Goal: Communication & Community: Answer question/provide support

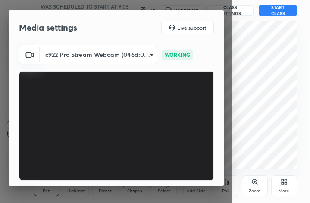
scroll to position [79, 0]
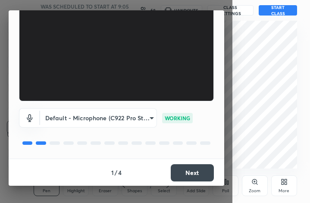
click at [202, 174] on button "Next" at bounding box center [192, 172] width 43 height 17
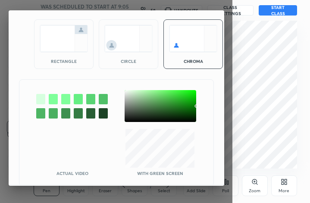
scroll to position [0, 0]
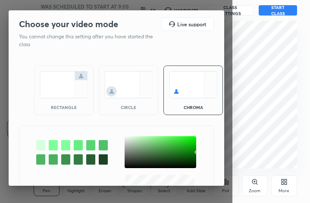
click at [51, 93] on img at bounding box center [64, 84] width 48 height 27
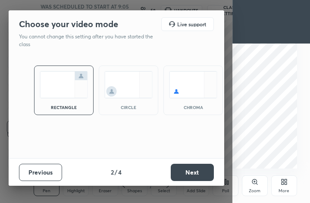
click at [193, 171] on button "Next" at bounding box center [192, 172] width 43 height 17
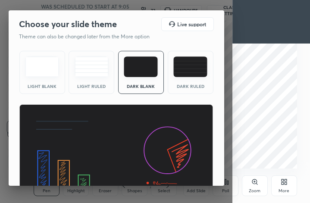
scroll to position [55, 0]
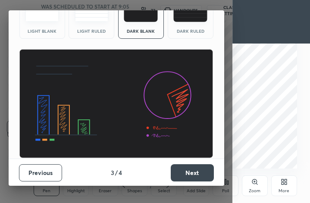
click at [195, 175] on button "Next" at bounding box center [192, 172] width 43 height 17
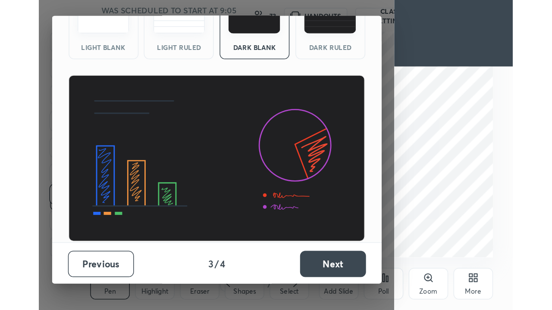
scroll to position [0, 0]
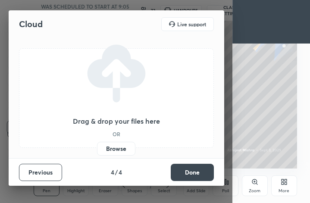
click at [120, 149] on label "Browse" at bounding box center [116, 149] width 38 height 14
click at [97, 149] on input "Browse" at bounding box center [97, 149] width 0 height 14
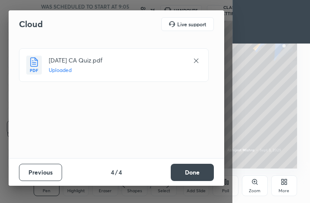
click at [211, 172] on button "Done" at bounding box center [192, 172] width 43 height 17
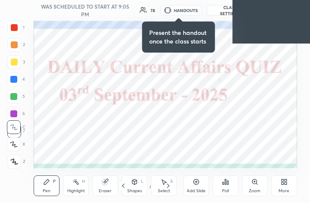
click at [281, 181] on icon at bounding box center [282, 180] width 2 height 2
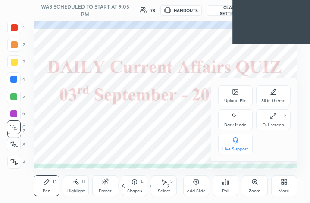
click at [267, 119] on div "Full screen F" at bounding box center [273, 119] width 34 height 21
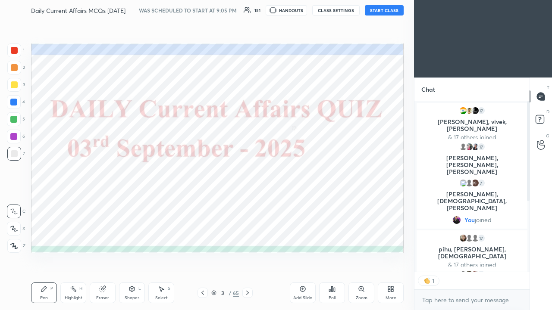
scroll to position [3, 3]
click at [309, 9] on button "START CLASS" at bounding box center [384, 10] width 39 height 10
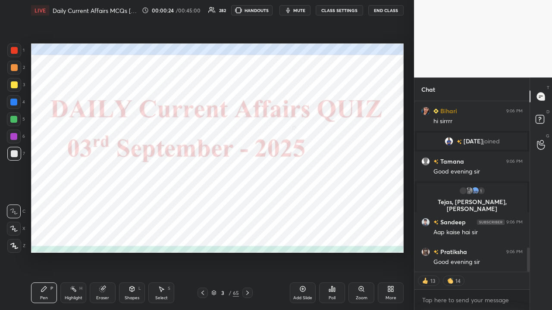
drag, startPoint x: 528, startPoint y: 130, endPoint x: 528, endPoint y: 276, distance: 146.1
click at [309, 203] on div "Sandeep 9:05 PM Good evening sir 2 [PERSON_NAME], [PERSON_NAME] & 2 others join…" at bounding box center [471, 205] width 115 height 209
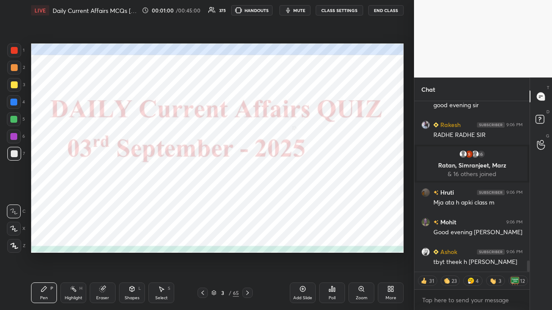
scroll to position [2475, 0]
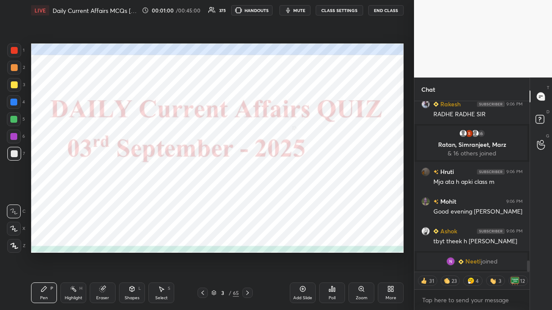
type textarea "x"
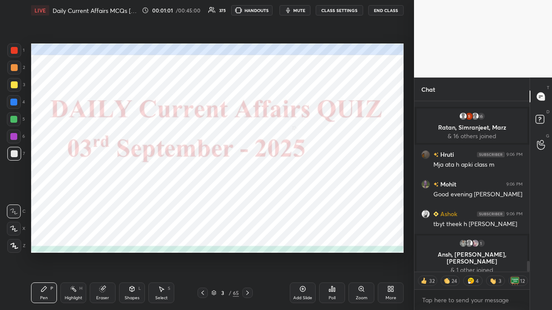
click at [309, 9] on button "CLASS SETTINGS" at bounding box center [338, 10] width 47 height 10
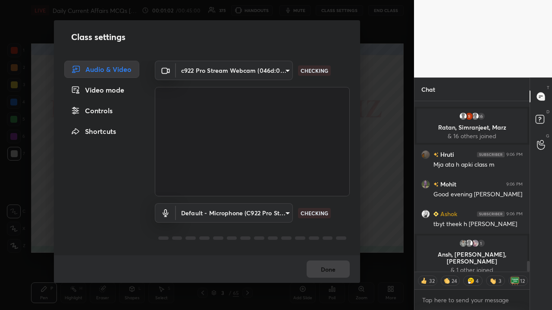
scroll to position [2533, 0]
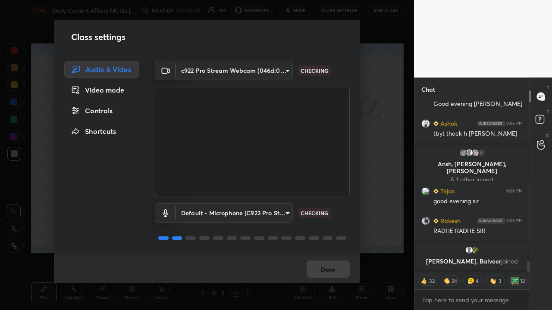
drag, startPoint x: 110, startPoint y: 112, endPoint x: 117, endPoint y: 110, distance: 7.4
click at [109, 112] on div "Controls" at bounding box center [101, 110] width 75 height 17
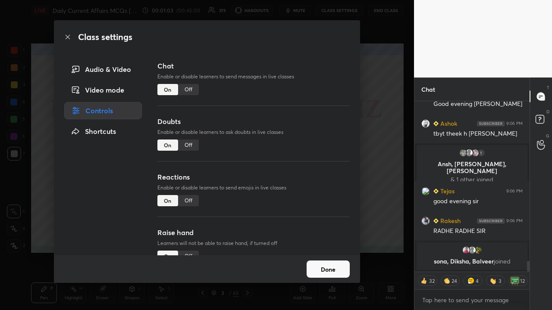
click at [185, 90] on div "Off" at bounding box center [188, 89] width 21 height 11
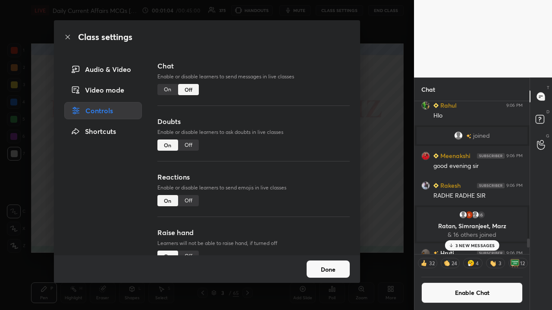
click at [309, 140] on div "Class settings Audio & Video Video mode Controls Shortcuts Chat Enable or disab…" at bounding box center [207, 155] width 414 height 310
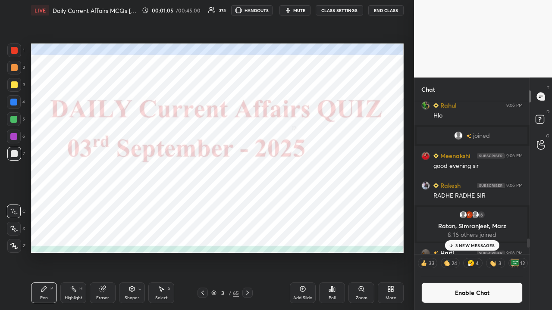
click at [309, 203] on div "3 NEW MESSAGES" at bounding box center [471, 246] width 54 height 10
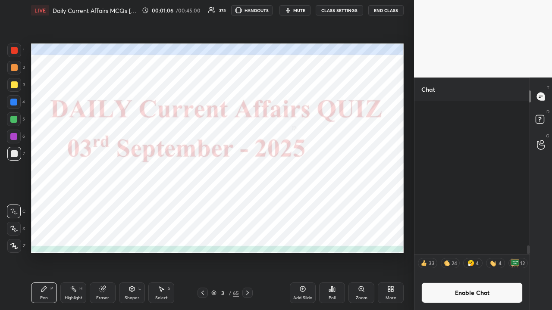
scroll to position [2601, 0]
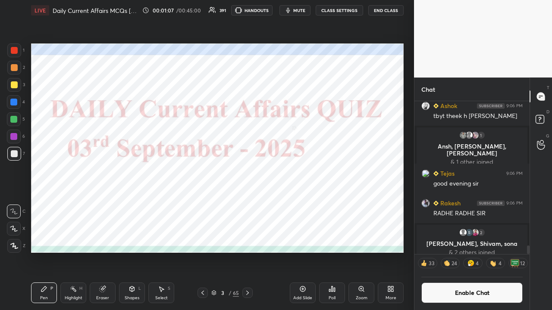
click at [14, 100] on div at bounding box center [13, 102] width 7 height 7
click at [15, 203] on icon at bounding box center [14, 246] width 8 height 6
click at [250, 203] on icon at bounding box center [247, 293] width 7 height 7
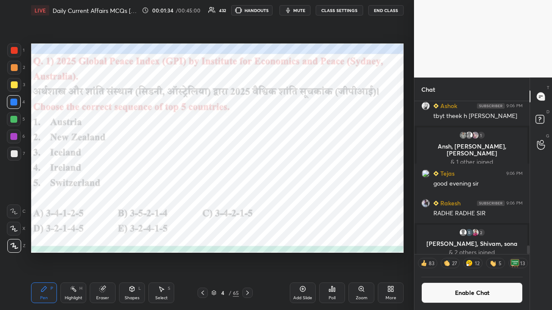
click at [309, 203] on div "Poll" at bounding box center [332, 293] width 26 height 21
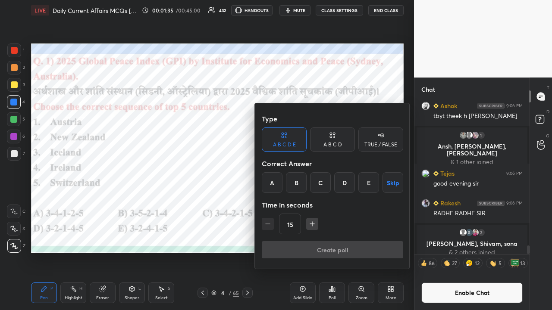
drag, startPoint x: 318, startPoint y: 184, endPoint x: 313, endPoint y: 188, distance: 6.7
click at [309, 184] on div "C" at bounding box center [320, 182] width 21 height 21
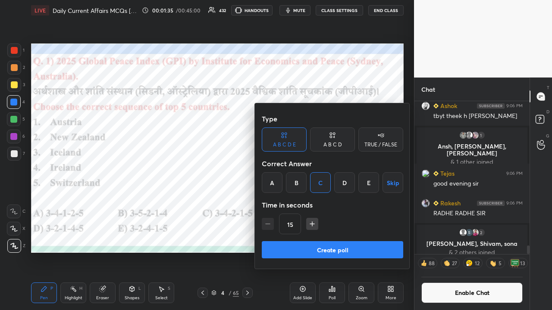
click at [309, 203] on button "Create poll" at bounding box center [332, 249] width 141 height 17
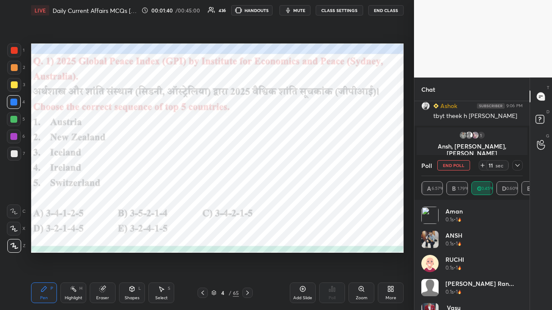
scroll to position [101, 99]
click at [309, 166] on icon at bounding box center [517, 165] width 7 height 7
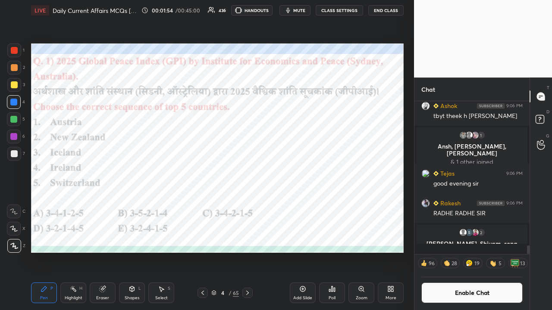
scroll to position [0, 0]
click at [247, 203] on icon at bounding box center [247, 293] width 3 height 4
click at [249, 203] on icon at bounding box center [247, 293] width 7 height 7
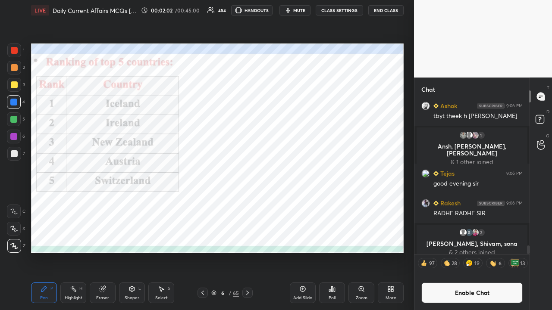
click at [248, 203] on icon at bounding box center [247, 293] width 7 height 7
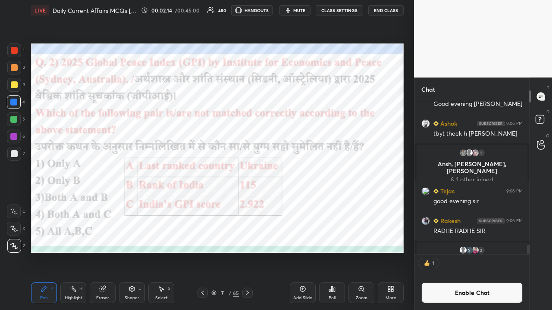
scroll to position [3, 3]
click at [309, 203] on icon at bounding box center [331, 289] width 7 height 7
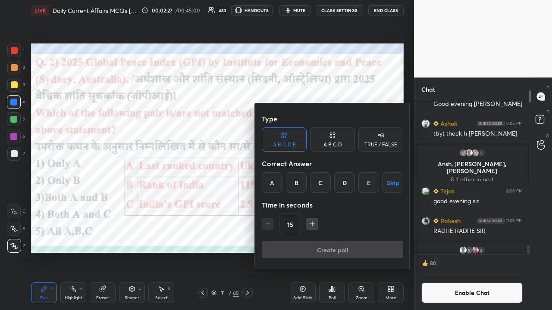
click at [309, 183] on div "D" at bounding box center [344, 182] width 21 height 21
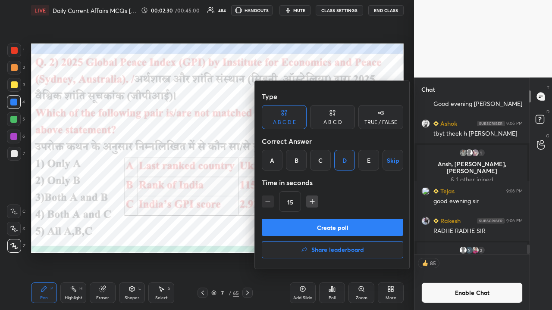
click at [309, 203] on button "Create poll" at bounding box center [332, 227] width 141 height 17
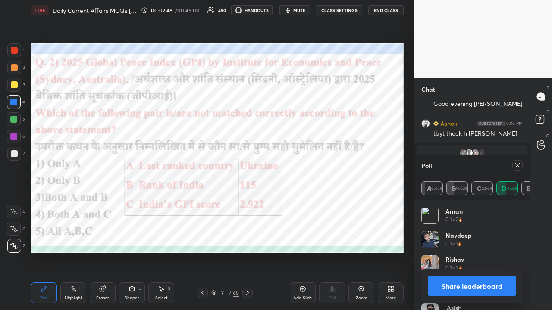
click at [309, 166] on icon at bounding box center [517, 165] width 7 height 7
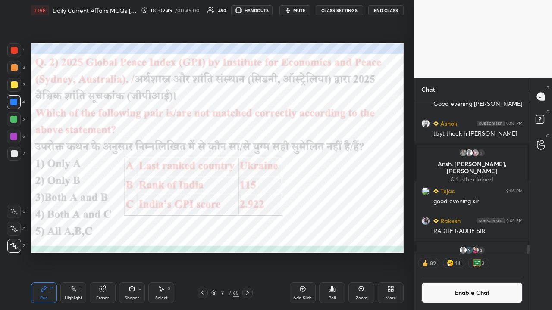
click at [309, 11] on button "CLASS SETTINGS" at bounding box center [338, 10] width 47 height 10
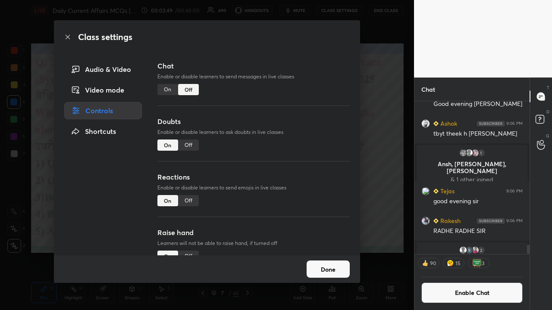
click at [168, 92] on div "On" at bounding box center [167, 89] width 21 height 11
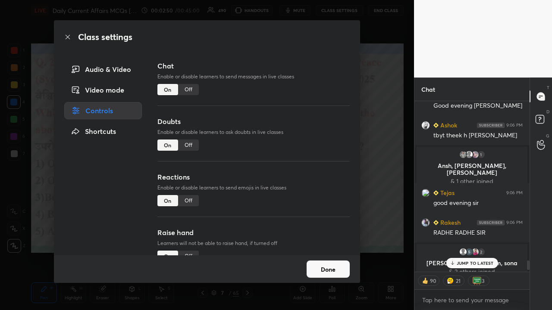
click at [309, 158] on div "Class settings Audio & Video Video mode Controls Shortcuts Chat Enable or disab…" at bounding box center [207, 155] width 414 height 310
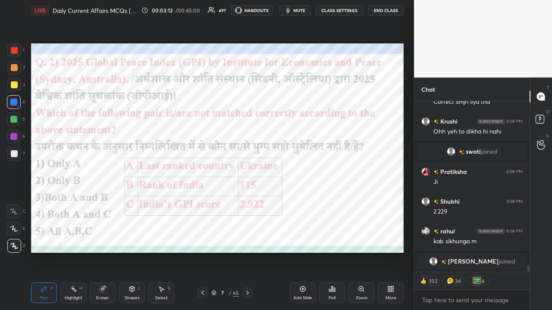
click at [249, 203] on icon at bounding box center [247, 293] width 7 height 7
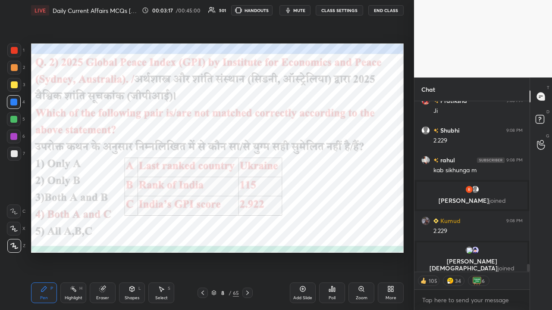
click at [247, 203] on icon at bounding box center [247, 293] width 7 height 7
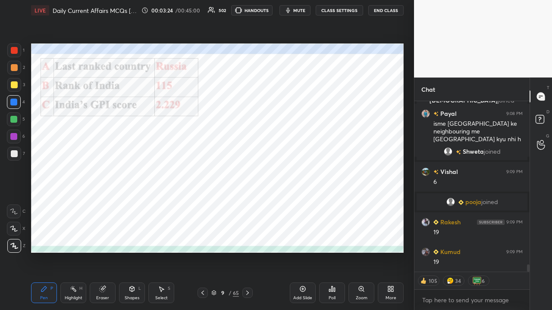
type textarea "x"
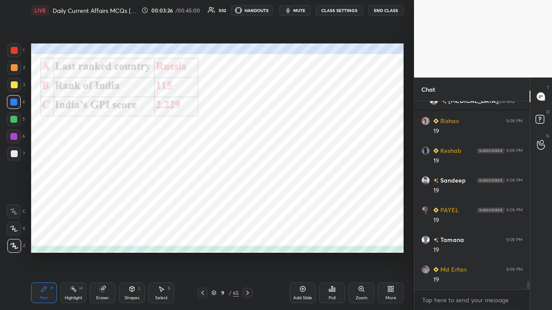
click at [309, 11] on button "CLASS SETTINGS" at bounding box center [338, 10] width 47 height 10
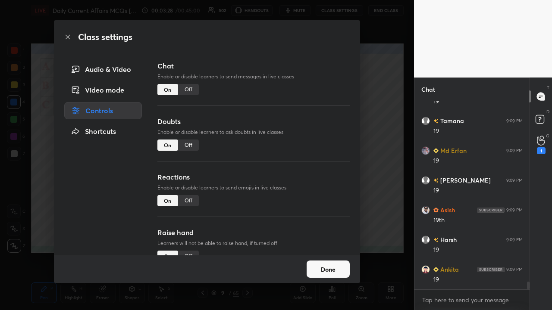
click at [187, 89] on div "Off" at bounding box center [188, 89] width 21 height 11
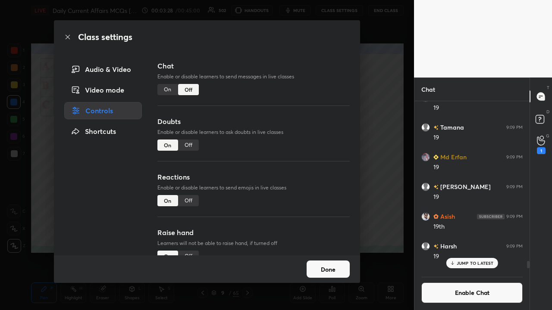
click at [309, 165] on div "Chat Enable or disable learners to send messages in live classes On Off Doubts …" at bounding box center [253, 158] width 213 height 195
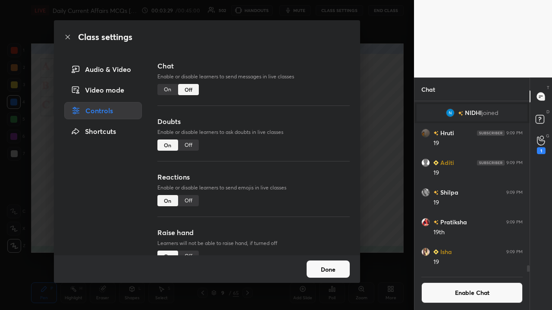
click at [309, 166] on div "Class settings Audio & Video Video mode Controls Shortcuts Chat Enable or disab…" at bounding box center [207, 155] width 414 height 310
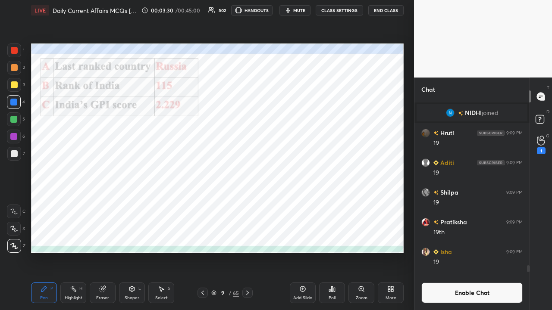
click at [309, 12] on button "CLASS SETTINGS" at bounding box center [338, 10] width 47 height 10
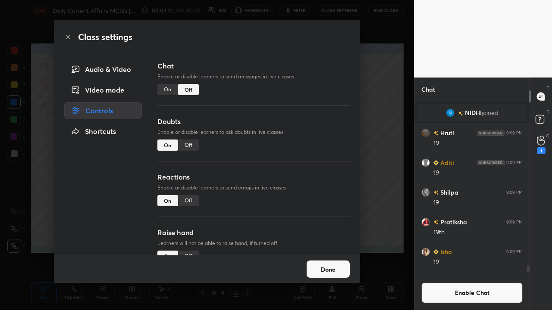
click at [166, 91] on div "On" at bounding box center [167, 89] width 21 height 11
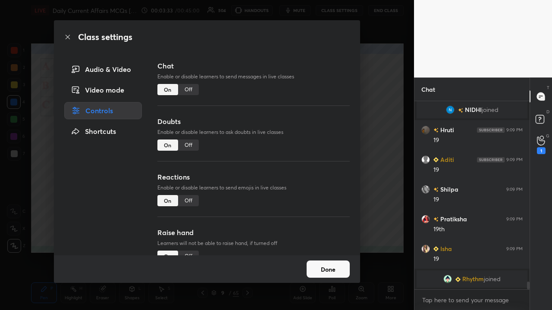
click at [309, 147] on div "Class settings Audio & Video Video mode Controls Shortcuts Chat Enable or disab…" at bounding box center [207, 155] width 414 height 310
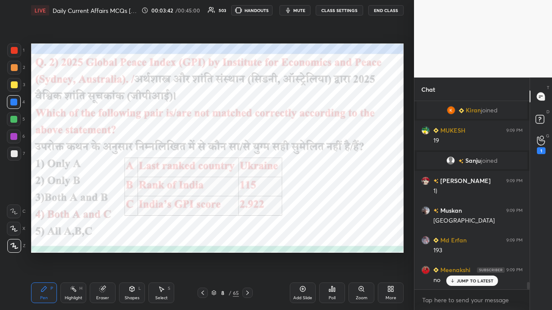
click at [309, 9] on button "CLASS SETTINGS" at bounding box center [338, 10] width 47 height 10
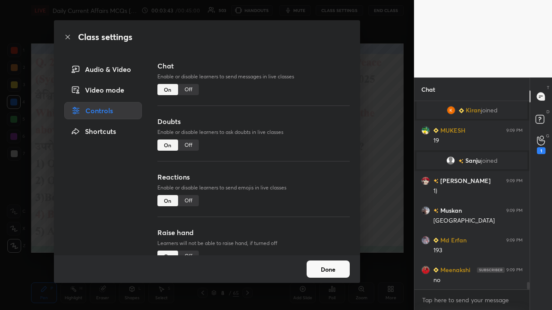
click at [191, 88] on div "Off" at bounding box center [188, 89] width 21 height 11
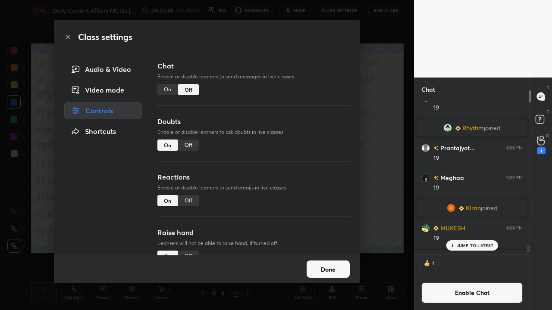
click at [309, 175] on div "Class settings Audio & Video Video mode Controls Shortcuts Chat Enable or disab…" at bounding box center [207, 155] width 414 height 310
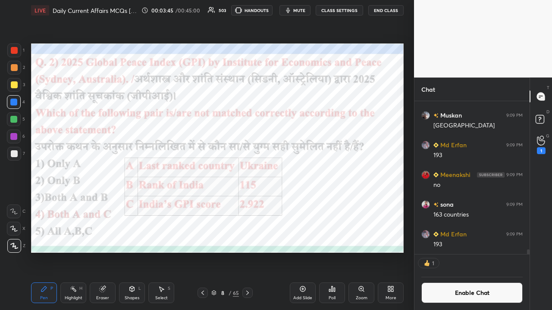
click at [248, 203] on icon at bounding box center [247, 293] width 7 height 7
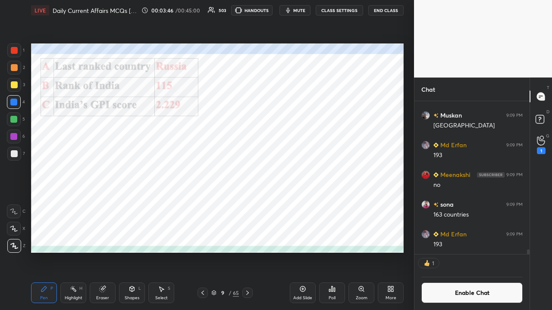
click at [249, 203] on icon at bounding box center [247, 293] width 7 height 7
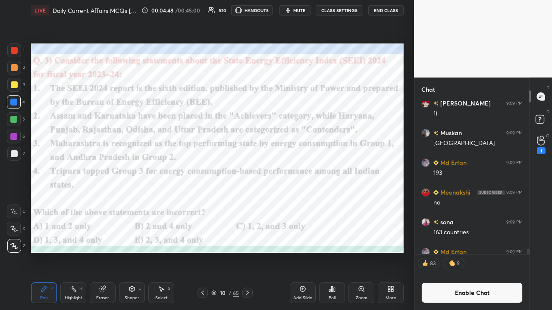
click at [309, 203] on icon at bounding box center [331, 289] width 7 height 7
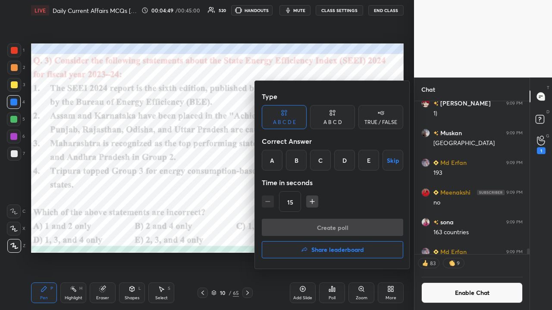
click at [295, 162] on div "B" at bounding box center [296, 160] width 21 height 21
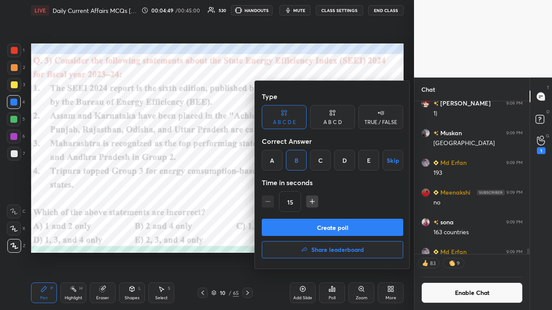
click at [302, 203] on button "Create poll" at bounding box center [332, 227] width 141 height 17
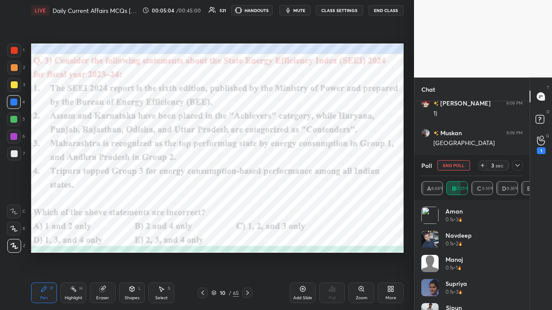
scroll to position [123, 112]
click at [309, 165] on icon at bounding box center [517, 165] width 7 height 7
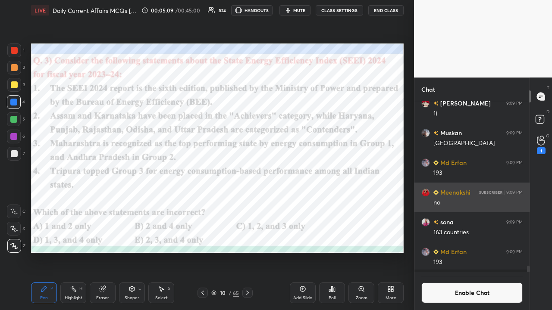
scroll to position [3, 3]
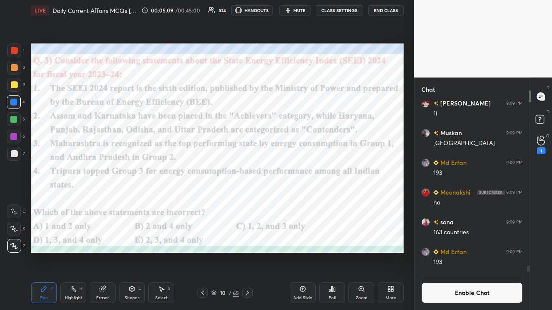
click at [309, 9] on button "CLASS SETTINGS" at bounding box center [338, 10] width 47 height 10
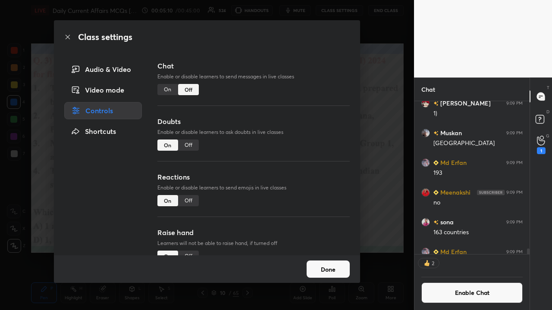
click at [166, 90] on div "On" at bounding box center [167, 89] width 21 height 11
click at [309, 159] on div "Class settings Audio & Video Video mode Controls Shortcuts Chat Enable or disab…" at bounding box center [207, 155] width 414 height 310
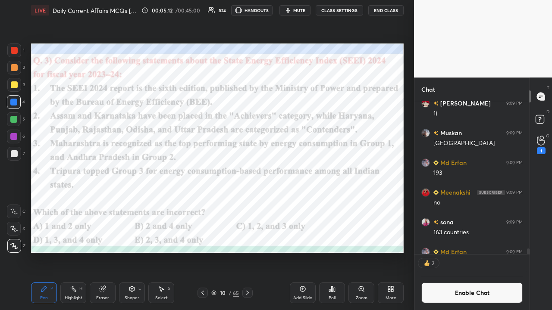
click at [254, 203] on div "10 / 65" at bounding box center [224, 293] width 129 height 10
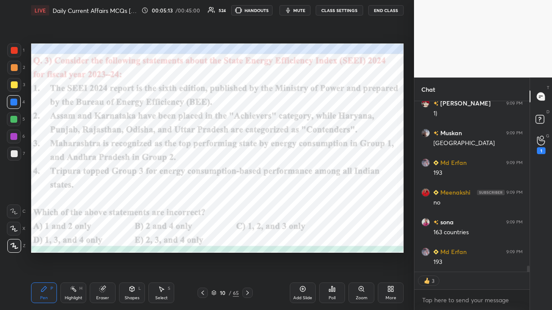
click at [247, 203] on icon at bounding box center [247, 293] width 7 height 7
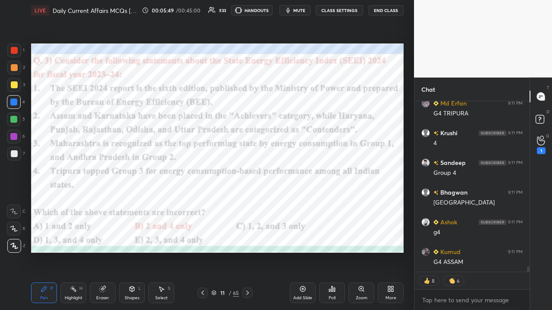
click at [248, 203] on icon at bounding box center [247, 293] width 7 height 7
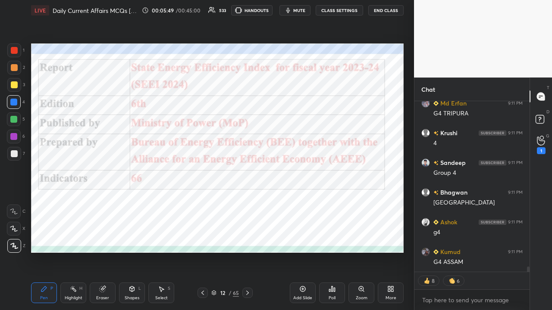
click at [247, 203] on icon at bounding box center [247, 293] width 3 height 4
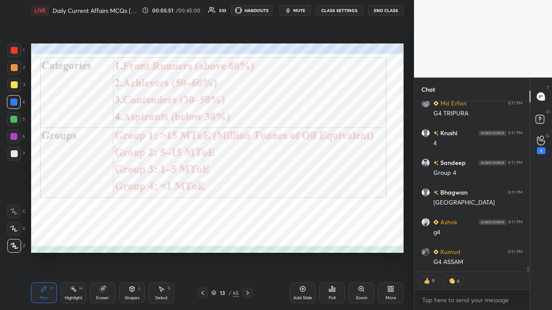
click at [247, 203] on icon at bounding box center [247, 293] width 7 height 7
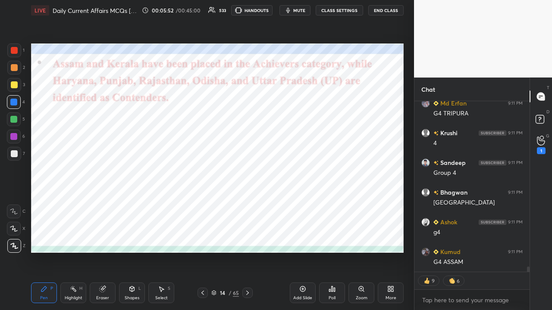
type textarea "x"
click at [247, 203] on icon at bounding box center [247, 293] width 3 height 4
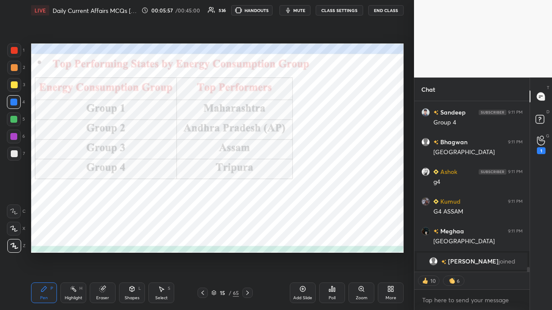
click at [309, 10] on button "CLASS SETTINGS" at bounding box center [338, 10] width 47 height 10
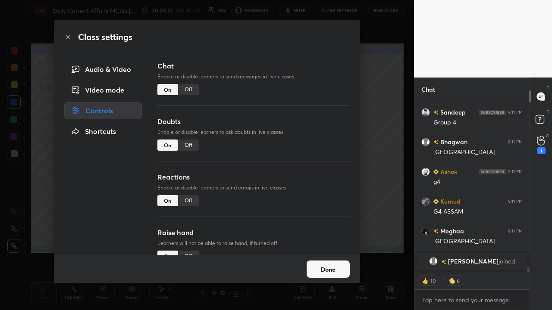
click at [189, 91] on div "Off" at bounding box center [188, 89] width 21 height 11
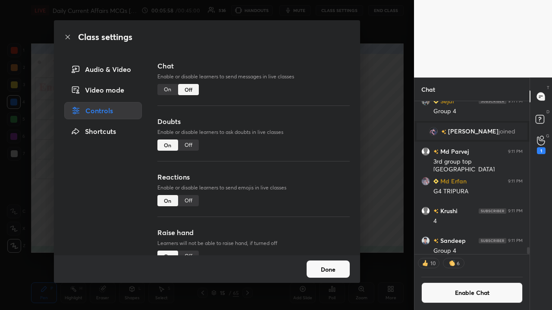
click at [309, 156] on div "Class settings Audio & Video Video mode Controls Shortcuts Chat Enable or disab…" at bounding box center [207, 155] width 414 height 310
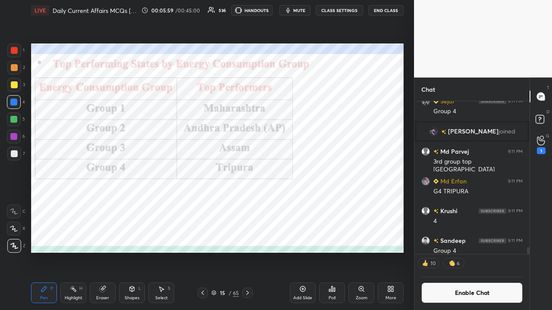
click at [247, 203] on icon at bounding box center [247, 293] width 7 height 7
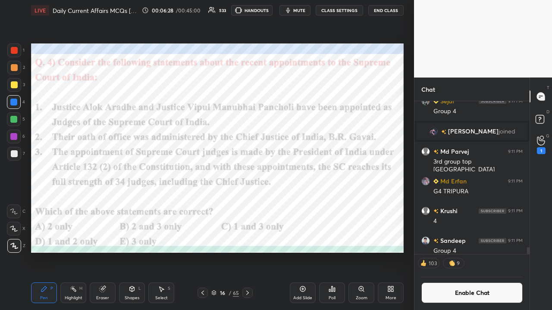
click at [309, 203] on div "Poll" at bounding box center [332, 293] width 26 height 21
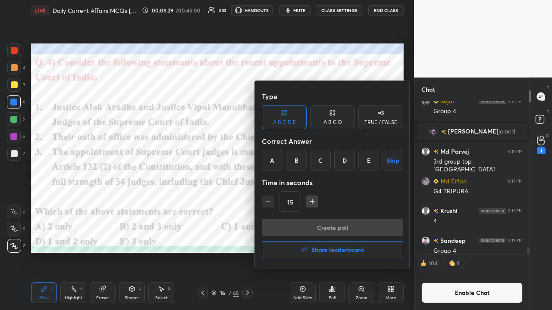
drag, startPoint x: 344, startPoint y: 155, endPoint x: 328, endPoint y: 214, distance: 61.7
click at [309, 155] on div "D" at bounding box center [344, 160] width 21 height 21
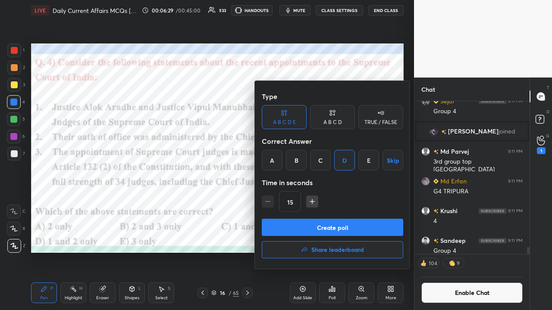
click at [309, 203] on button "Create poll" at bounding box center [332, 227] width 141 height 17
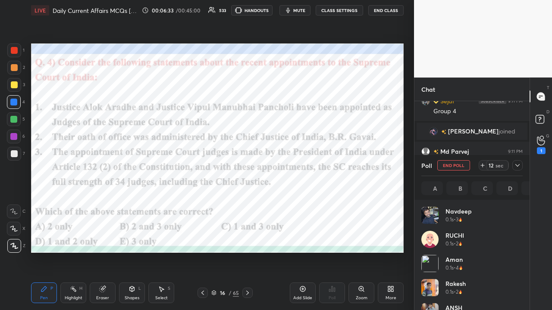
scroll to position [101, 99]
click at [309, 165] on icon at bounding box center [517, 165] width 7 height 7
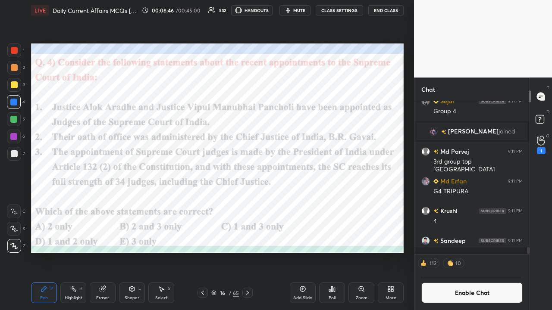
scroll to position [3, 3]
click at [247, 203] on icon at bounding box center [247, 293] width 3 height 4
click at [309, 9] on button "CLASS SETTINGS" at bounding box center [338, 10] width 47 height 10
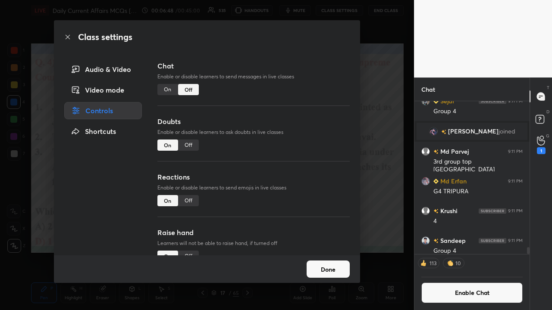
click at [162, 93] on div "On" at bounding box center [167, 89] width 21 height 11
click at [309, 156] on div "Class settings Audio & Video Video mode Controls Shortcuts Chat Enable or disab…" at bounding box center [207, 155] width 414 height 310
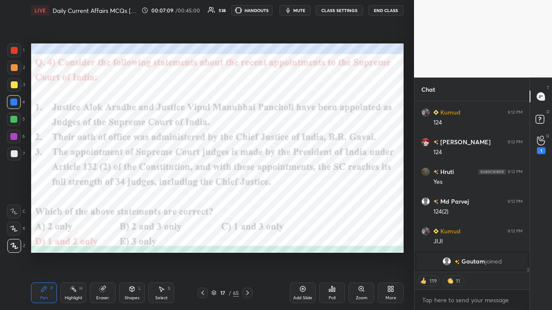
type textarea "x"
click at [250, 203] on div at bounding box center [247, 293] width 10 height 10
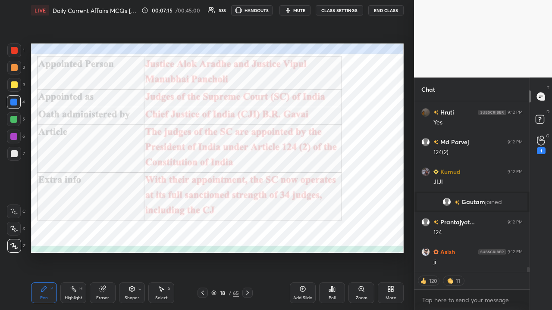
click at [309, 8] on button "CLASS SETTINGS" at bounding box center [338, 10] width 47 height 10
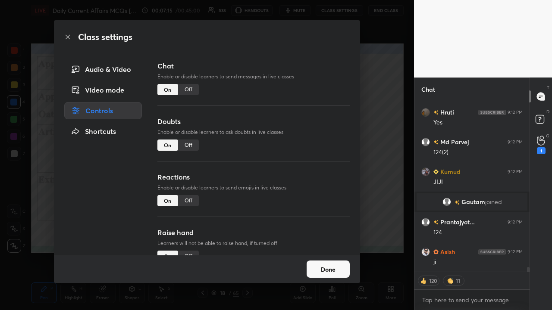
click at [188, 88] on div "Off" at bounding box center [188, 89] width 21 height 11
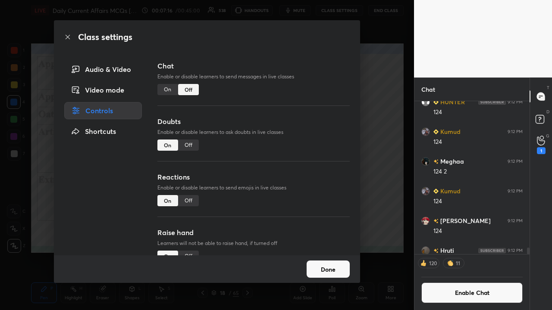
click at [309, 145] on div "Class settings Audio & Video Video mode Controls Shortcuts Chat Enable or disab…" at bounding box center [207, 155] width 414 height 310
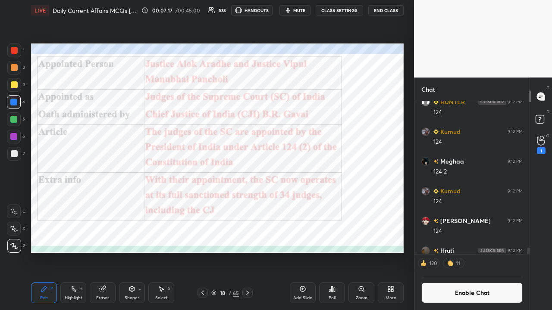
click at [248, 203] on icon at bounding box center [247, 293] width 7 height 7
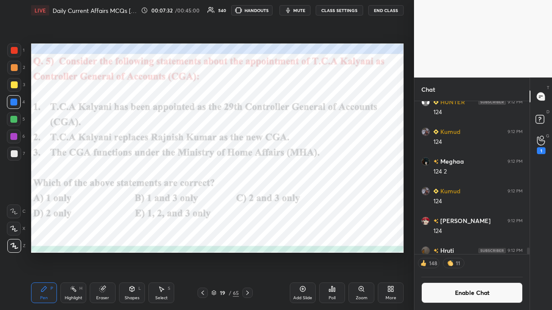
click at [305, 12] on span "mute" at bounding box center [299, 10] width 12 height 6
click at [299, 11] on span "unmute" at bounding box center [298, 10] width 19 height 6
click at [309, 203] on div "Poll" at bounding box center [331, 298] width 7 height 4
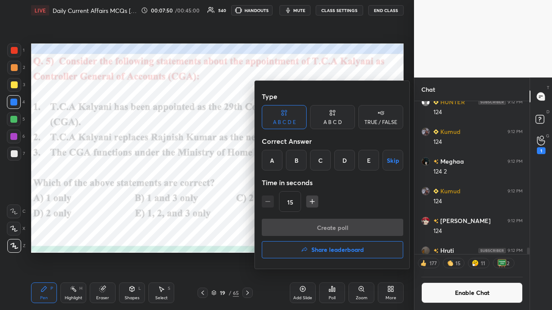
click at [262, 154] on div "A" at bounding box center [272, 160] width 21 height 21
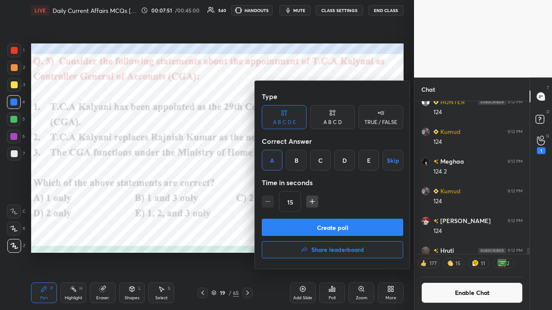
click at [294, 203] on button "Create poll" at bounding box center [332, 227] width 141 height 17
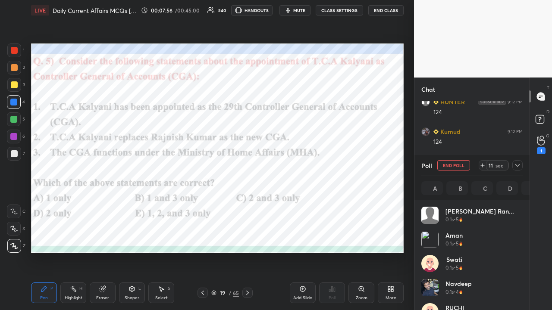
scroll to position [101, 99]
click at [309, 166] on icon at bounding box center [517, 165] width 7 height 7
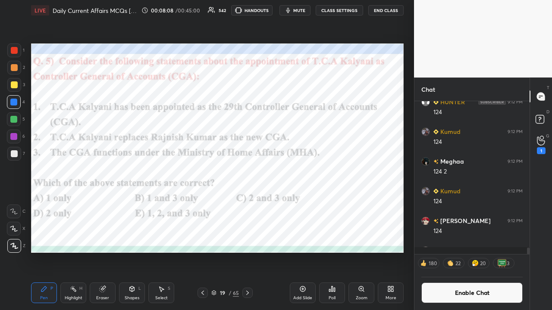
scroll to position [3, 3]
click at [247, 203] on icon at bounding box center [247, 293] width 7 height 7
click at [309, 12] on button "CLASS SETTINGS" at bounding box center [338, 10] width 47 height 10
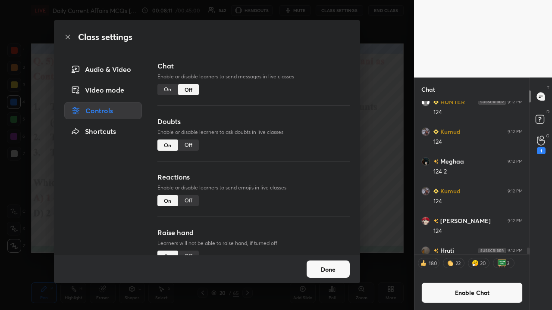
drag, startPoint x: 166, startPoint y: 90, endPoint x: 175, endPoint y: 96, distance: 11.5
click at [166, 90] on div "On" at bounding box center [167, 89] width 21 height 11
click at [309, 137] on div "Class settings Audio & Video Video mode Controls Shortcuts Chat Enable or disab…" at bounding box center [207, 155] width 414 height 310
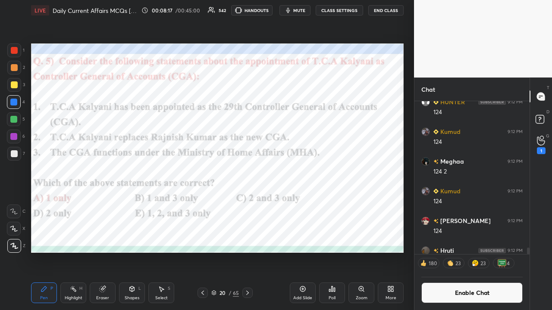
scroll to position [3, 3]
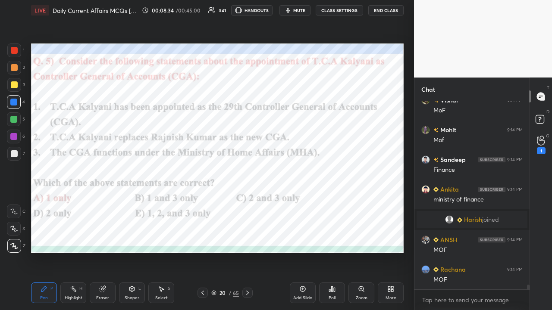
click at [248, 203] on icon at bounding box center [247, 293] width 7 height 7
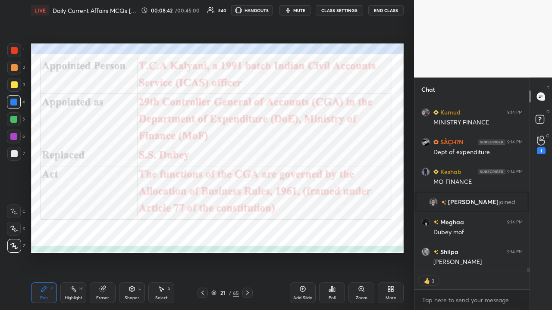
click at [245, 203] on icon at bounding box center [247, 293] width 7 height 7
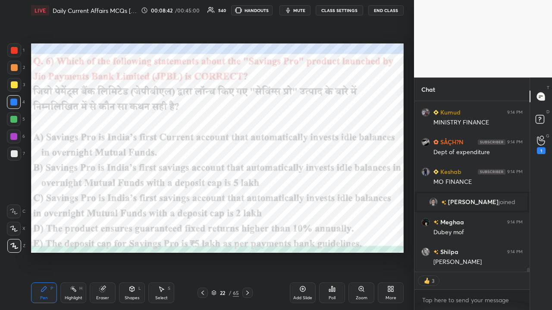
type textarea "x"
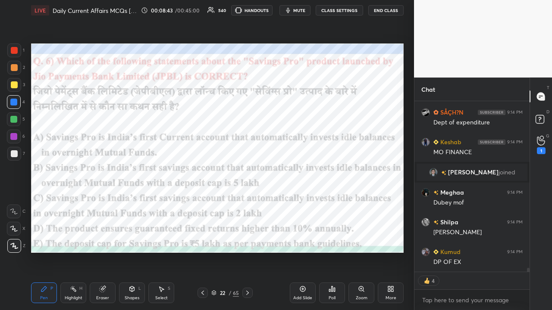
click at [309, 9] on button "CLASS SETTINGS" at bounding box center [338, 10] width 47 height 10
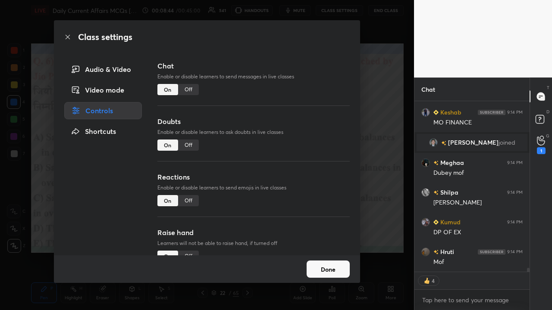
click at [188, 91] on div "Off" at bounding box center [188, 89] width 21 height 11
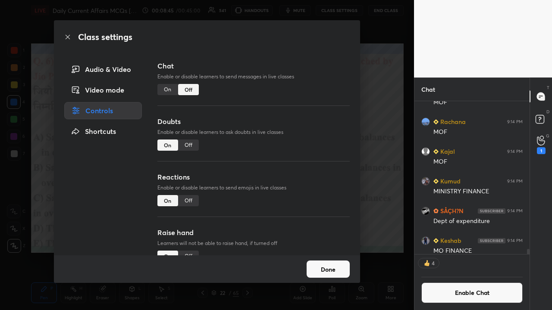
click at [309, 127] on div "Class settings Audio & Video Video mode Controls Shortcuts Chat Enable or disab…" at bounding box center [207, 155] width 414 height 310
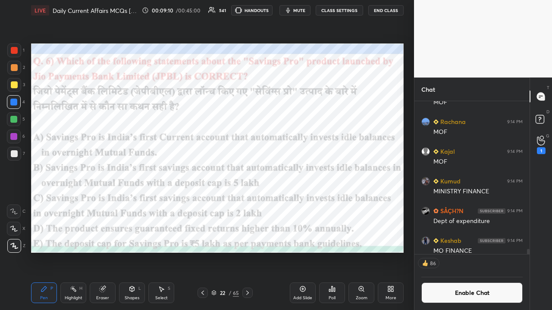
click at [309, 203] on div "Poll" at bounding box center [332, 293] width 26 height 21
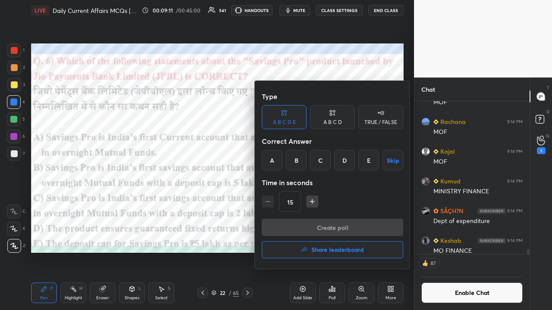
click at [309, 159] on div "C" at bounding box center [320, 160] width 21 height 21
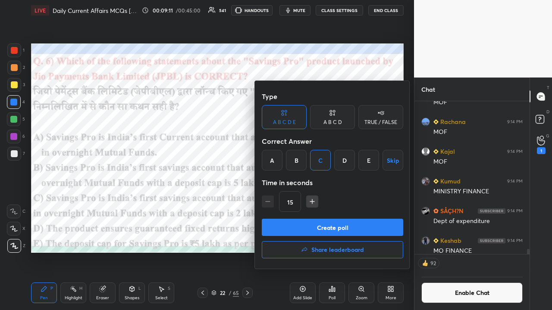
click at [309, 203] on button "Create poll" at bounding box center [332, 227] width 141 height 17
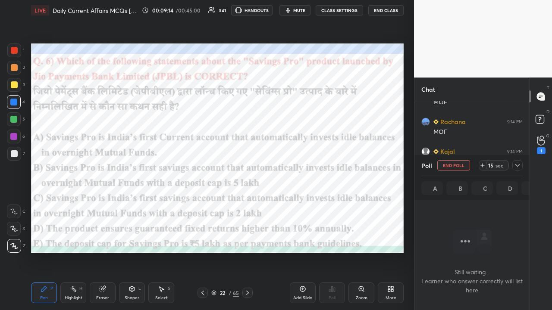
scroll to position [106, 112]
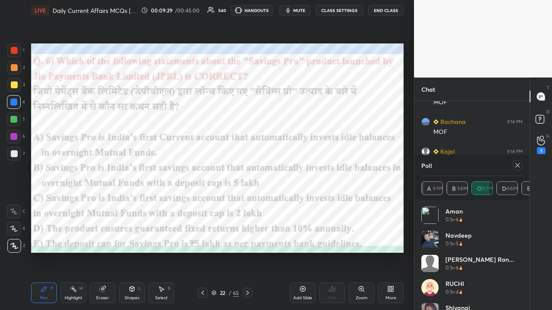
drag, startPoint x: 518, startPoint y: 164, endPoint x: 514, endPoint y: 166, distance: 4.4
click at [309, 164] on icon at bounding box center [517, 165] width 7 height 7
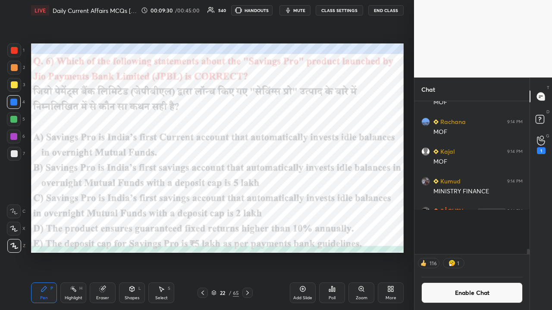
scroll to position [84, 112]
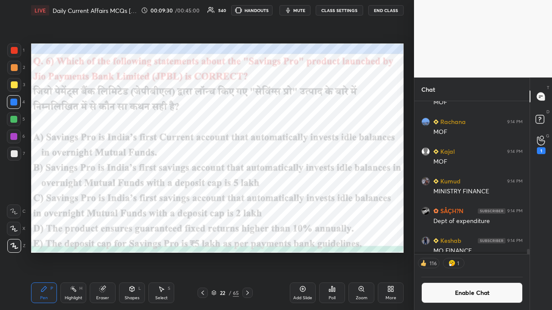
click at [247, 203] on icon at bounding box center [247, 293] width 7 height 7
click at [309, 9] on button "CLASS SETTINGS" at bounding box center [338, 10] width 47 height 10
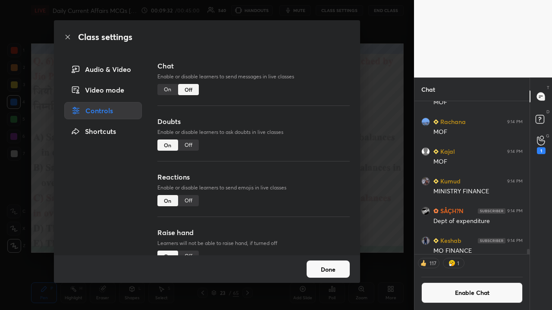
click at [166, 94] on div "On" at bounding box center [167, 89] width 21 height 11
click at [309, 151] on div "Class settings Audio & Video Video mode Controls Shortcuts Chat Enable or disab…" at bounding box center [207, 155] width 414 height 310
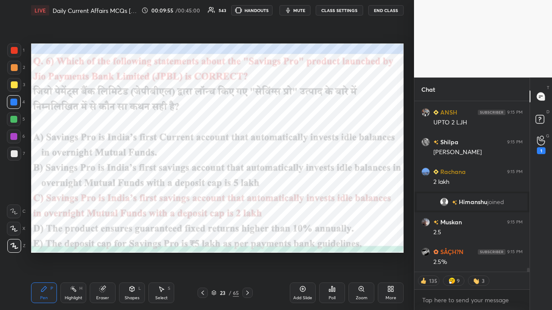
type textarea "x"
click at [243, 203] on div at bounding box center [247, 293] width 10 height 10
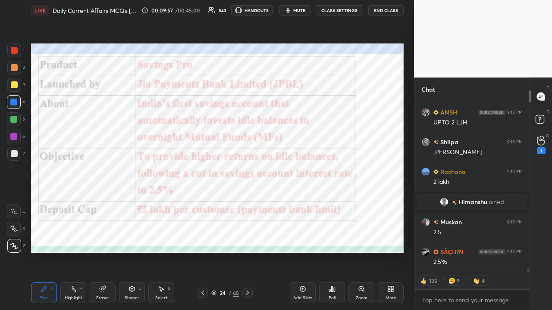
click at [309, 9] on button "CLASS SETTINGS" at bounding box center [338, 10] width 47 height 10
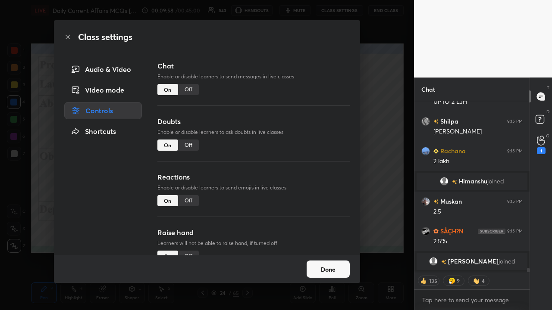
click at [189, 90] on div "Off" at bounding box center [188, 89] width 21 height 11
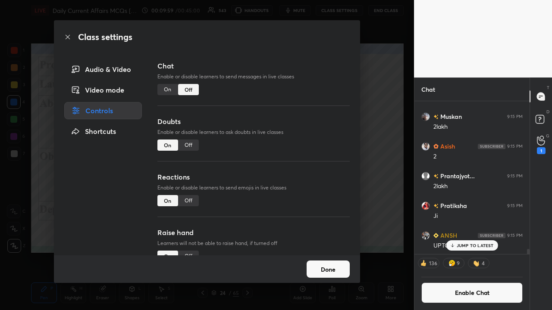
click at [309, 141] on div "Class settings Audio & Video Video mode Controls Shortcuts Chat Enable or disab…" at bounding box center [207, 155] width 414 height 310
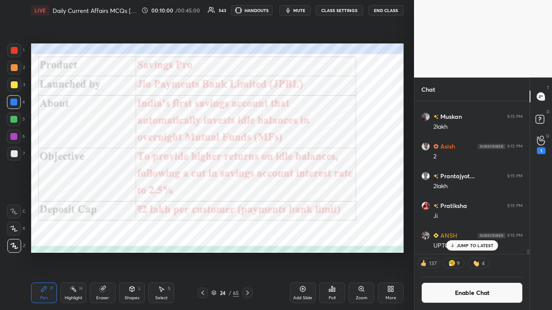
click at [309, 203] on icon at bounding box center [452, 245] width 6 height 5
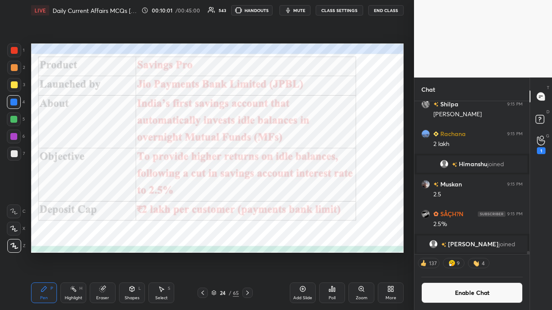
click at [249, 203] on icon at bounding box center [247, 293] width 7 height 7
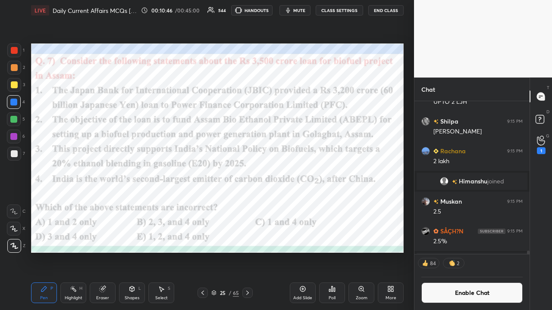
click at [309, 203] on div "Poll" at bounding box center [332, 293] width 26 height 21
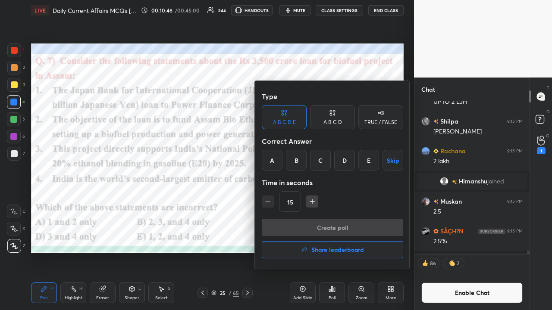
drag, startPoint x: 321, startPoint y: 156, endPoint x: 320, endPoint y: 164, distance: 7.8
click at [309, 157] on div "C" at bounding box center [320, 160] width 21 height 21
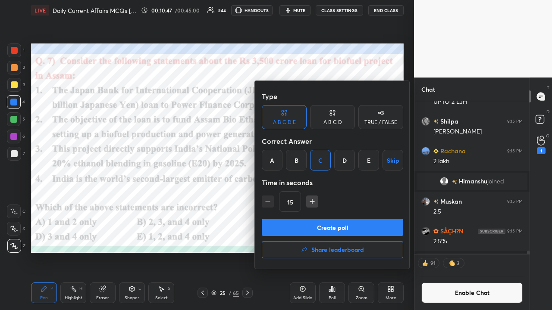
click at [309, 203] on button "Create poll" at bounding box center [332, 227] width 141 height 17
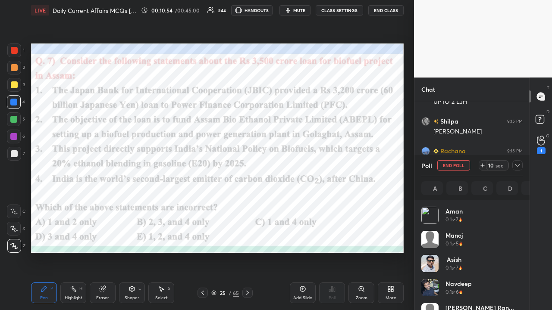
scroll to position [101, 99]
click at [309, 164] on icon at bounding box center [517, 165] width 4 height 4
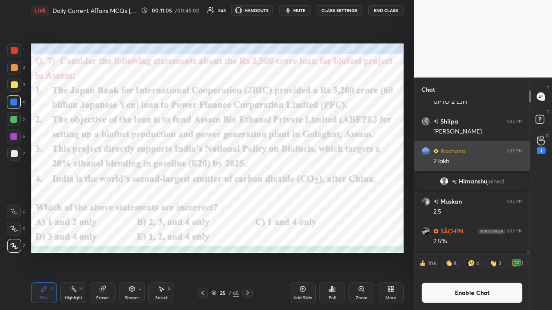
scroll to position [3, 3]
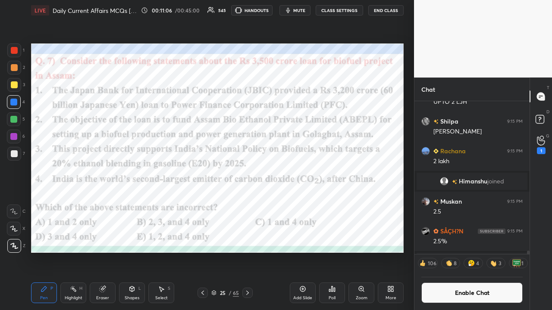
click at [249, 203] on icon at bounding box center [247, 293] width 7 height 7
click at [309, 9] on button "CLASS SETTINGS" at bounding box center [338, 10] width 47 height 10
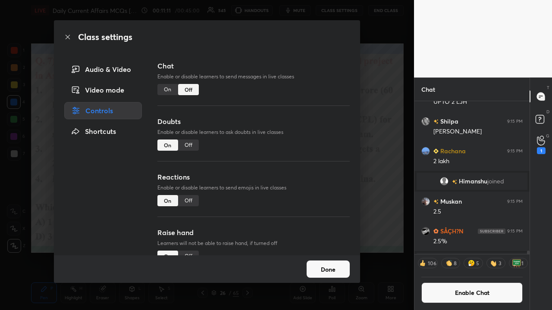
click at [164, 89] on div "On" at bounding box center [167, 89] width 21 height 11
drag, startPoint x: 388, startPoint y: 182, endPoint x: 381, endPoint y: 173, distance: 11.3
click at [309, 183] on div "Class settings Audio & Video Video mode Controls Shortcuts Chat Enable or disab…" at bounding box center [207, 155] width 414 height 310
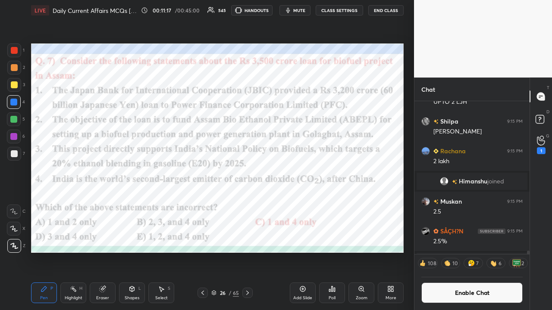
click at [309, 9] on button "CLASS SETTINGS" at bounding box center [338, 10] width 47 height 10
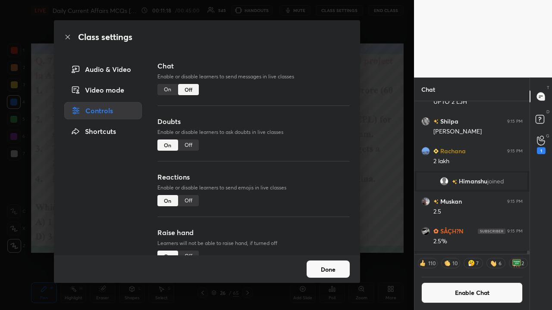
drag, startPoint x: 160, startPoint y: 90, endPoint x: 172, endPoint y: 97, distance: 13.9
click at [161, 91] on div "On" at bounding box center [167, 89] width 21 height 11
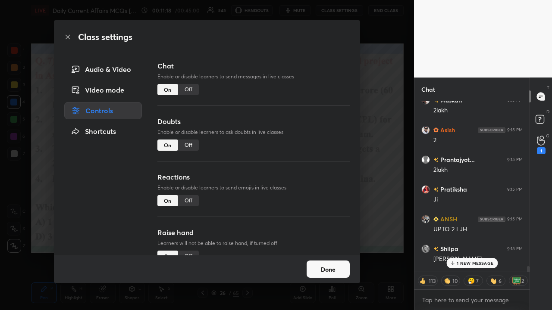
click at [309, 149] on div "Class settings Audio & Video Video mode Controls Shortcuts Chat Enable or disab…" at bounding box center [207, 155] width 414 height 310
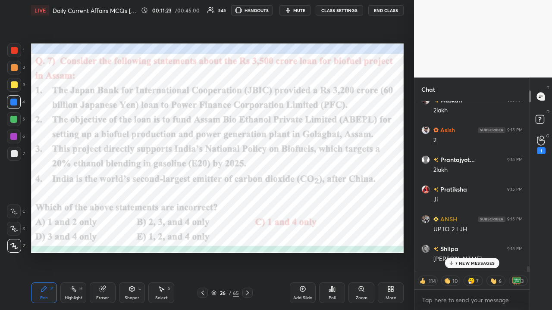
click at [309, 203] on p "7 NEW MESSAGES" at bounding box center [475, 263] width 40 height 5
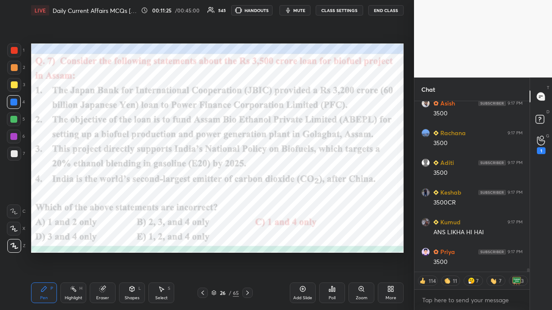
scroll to position [8028, 0]
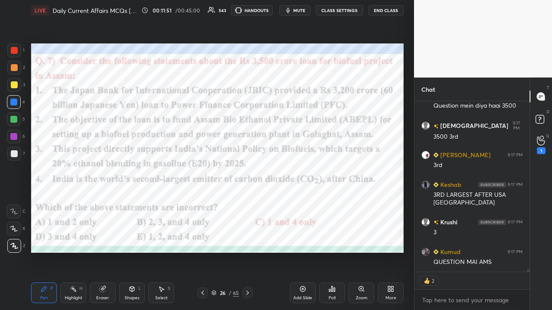
click at [246, 203] on icon at bounding box center [247, 293] width 7 height 7
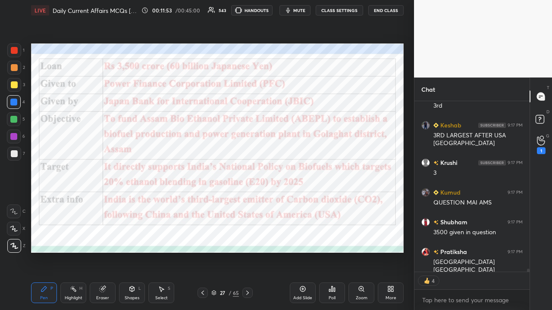
type textarea "x"
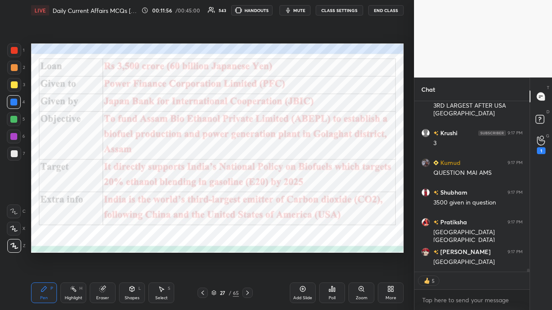
click at [206, 203] on div at bounding box center [202, 293] width 10 height 10
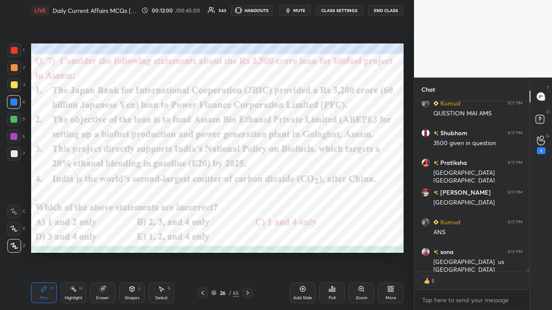
click at [309, 11] on button "CLASS SETTINGS" at bounding box center [338, 10] width 47 height 10
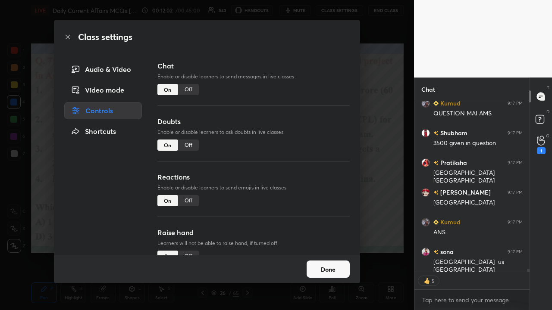
click at [190, 91] on div "Off" at bounding box center [188, 89] width 21 height 11
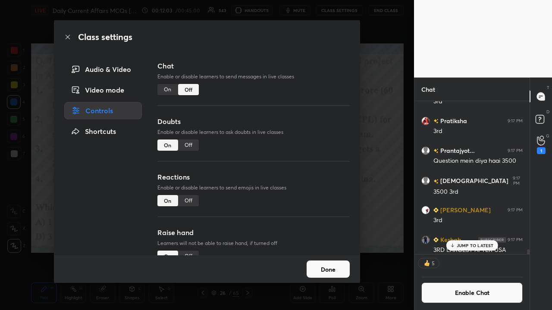
click at [309, 161] on div "Class settings Audio & Video Video mode Controls Shortcuts Chat Enable or disab…" at bounding box center [207, 155] width 414 height 310
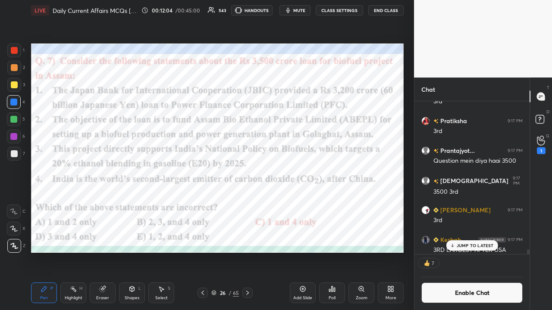
click at [248, 203] on icon at bounding box center [247, 293] width 7 height 7
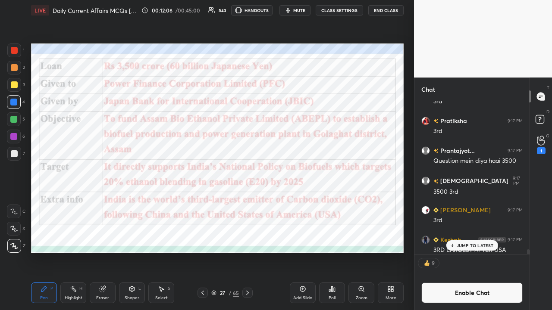
click at [248, 203] on icon at bounding box center [247, 293] width 3 height 4
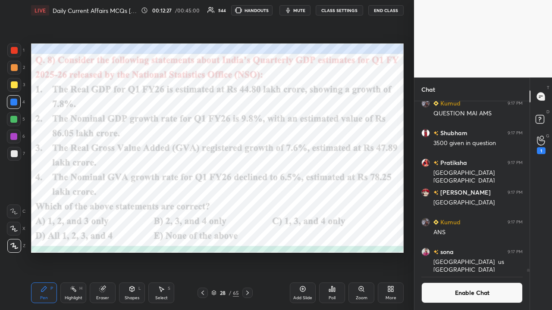
scroll to position [150, 112]
click at [309, 203] on div "Poll" at bounding box center [332, 293] width 26 height 21
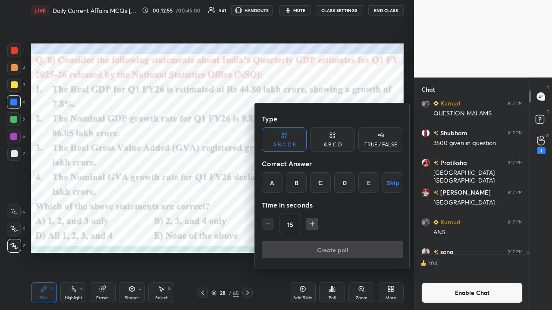
click at [309, 183] on div "E" at bounding box center [368, 182] width 21 height 21
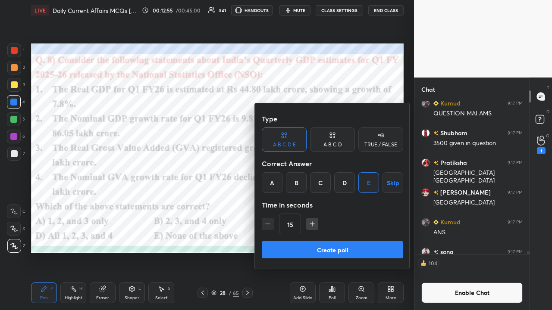
click at [309, 203] on button "Create poll" at bounding box center [332, 249] width 141 height 17
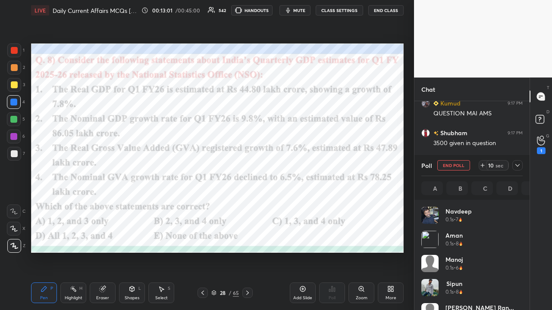
scroll to position [101, 99]
click at [309, 163] on icon at bounding box center [517, 165] width 7 height 7
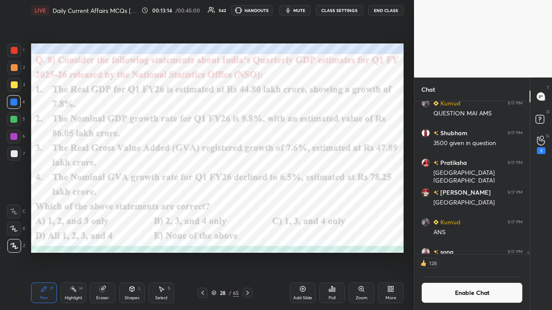
scroll to position [114, 112]
click at [250, 203] on icon at bounding box center [247, 293] width 7 height 7
click at [309, 8] on button "CLASS SETTINGS" at bounding box center [338, 10] width 47 height 10
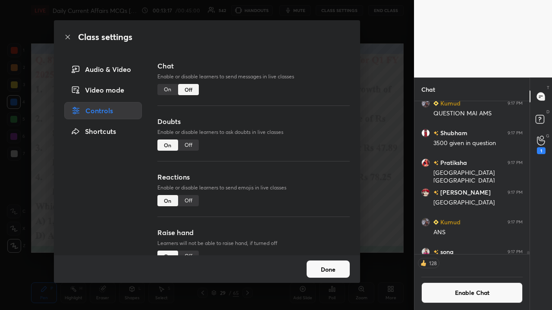
click at [167, 90] on div "On" at bounding box center [167, 89] width 21 height 11
click at [309, 158] on div "Class settings Audio & Video Video mode Controls Shortcuts Chat Enable or disab…" at bounding box center [207, 155] width 414 height 310
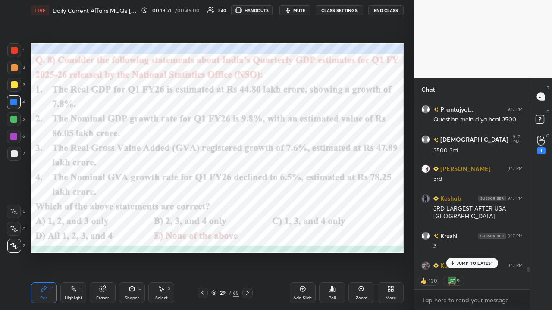
scroll to position [9004, 0]
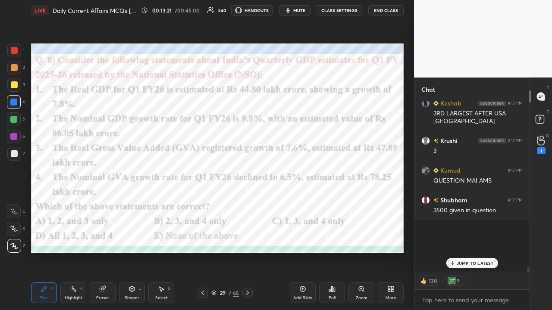
click at [309, 7] on button "CLASS SETTINGS" at bounding box center [338, 10] width 47 height 10
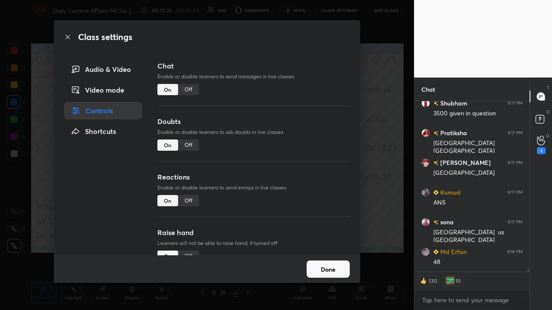
click at [309, 137] on div "Class settings Audio & Video Video mode Controls Shortcuts Chat Enable or disab…" at bounding box center [207, 155] width 414 height 310
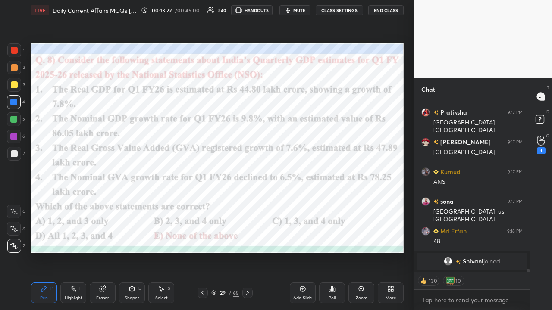
scroll to position [9021, 0]
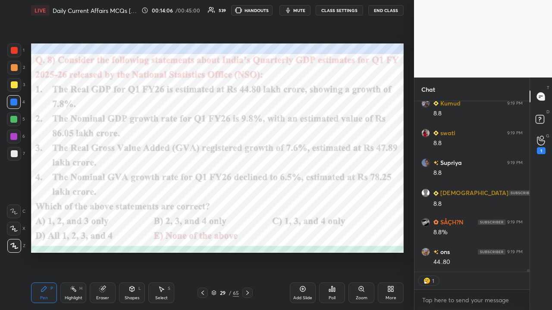
click at [249, 203] on icon at bounding box center [247, 293] width 7 height 7
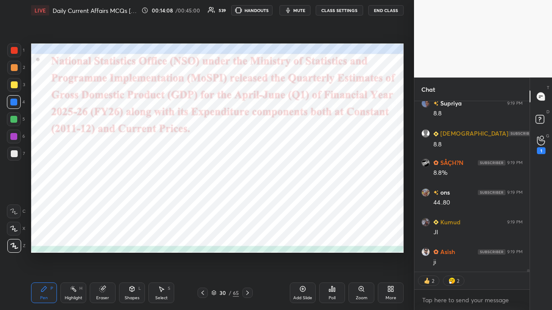
click at [247, 203] on icon at bounding box center [247, 293] width 7 height 7
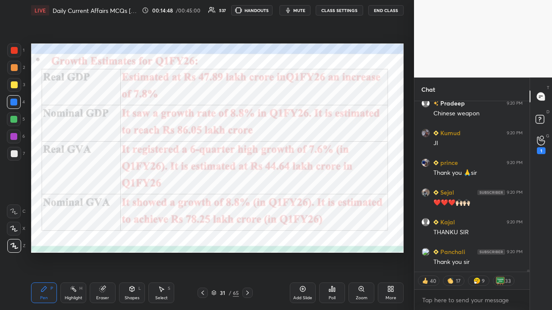
click at [309, 10] on button "CLASS SETTINGS" at bounding box center [338, 10] width 47 height 10
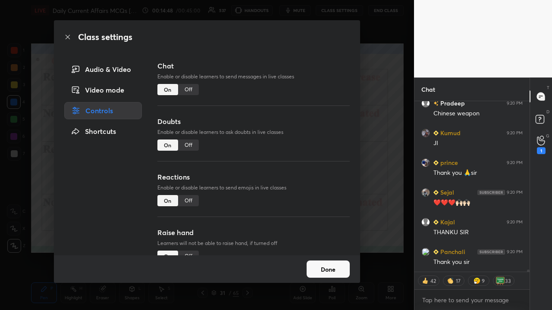
type textarea "x"
click at [191, 89] on div "Off" at bounding box center [188, 89] width 21 height 11
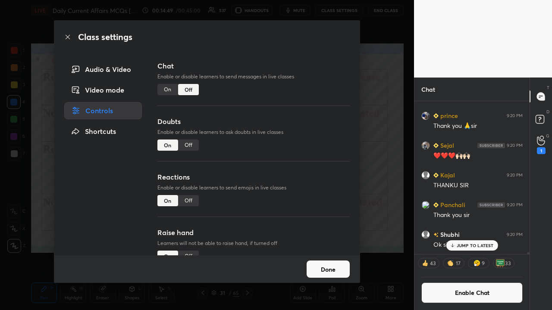
click at [309, 131] on div "Class settings Audio & Video Video mode Controls Shortcuts Chat Enable or disab…" at bounding box center [207, 155] width 414 height 310
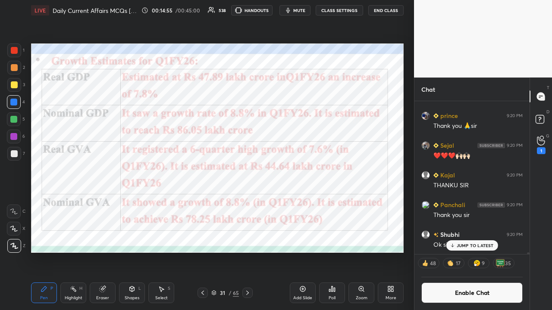
click at [248, 203] on icon at bounding box center [247, 293] width 7 height 7
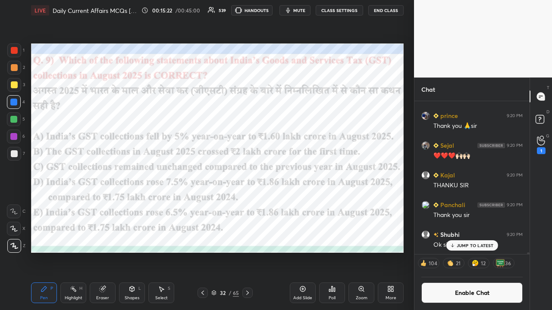
click at [309, 203] on div "Poll" at bounding box center [332, 293] width 26 height 21
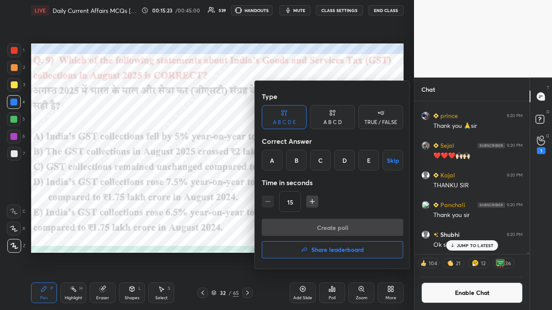
click at [309, 163] on div "E" at bounding box center [368, 160] width 21 height 21
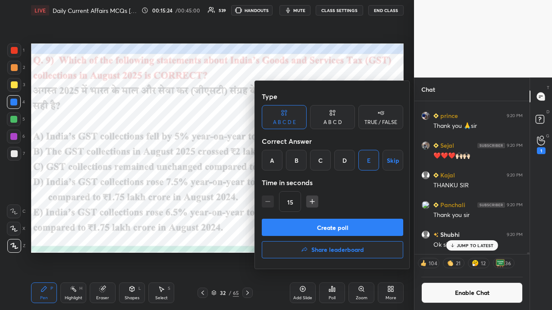
click at [309, 203] on button "Create poll" at bounding box center [332, 227] width 141 height 17
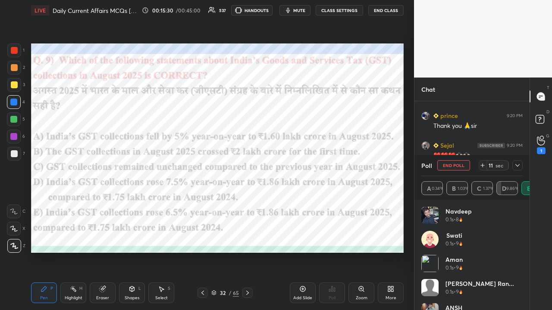
scroll to position [101, 99]
click at [309, 164] on icon at bounding box center [517, 165] width 7 height 7
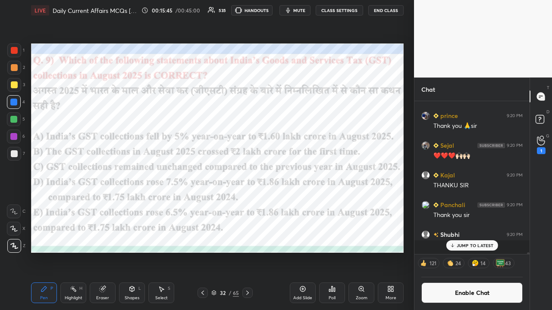
scroll to position [0, 3]
click at [246, 203] on icon at bounding box center [247, 293] width 7 height 7
drag, startPoint x: 459, startPoint y: 243, endPoint x: 451, endPoint y: 240, distance: 7.9
click at [309, 203] on p "JUMP TO LATEST" at bounding box center [474, 245] width 37 height 5
click at [247, 203] on div at bounding box center [247, 293] width 10 height 10
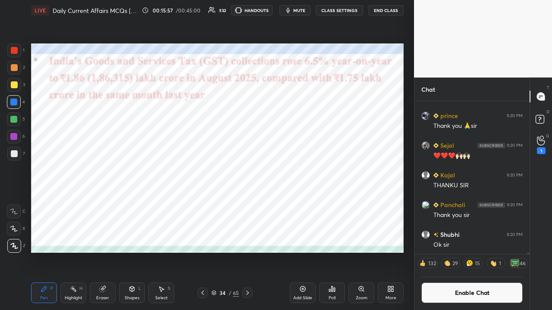
click at [248, 203] on icon at bounding box center [247, 293] width 7 height 7
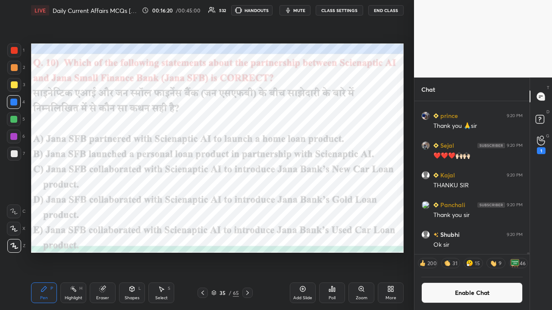
click at [309, 203] on icon at bounding box center [331, 289] width 7 height 7
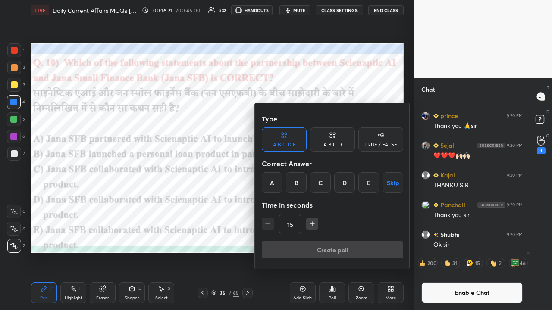
click at [309, 185] on div "E" at bounding box center [368, 182] width 21 height 21
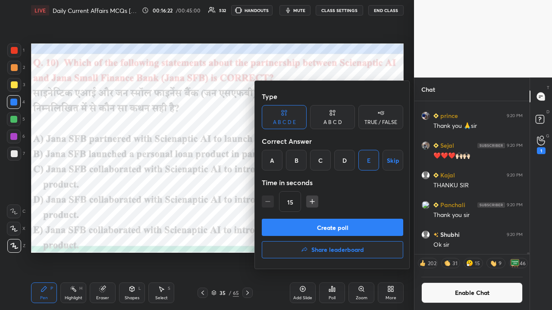
click at [309, 203] on h4 "Share leaderboard" at bounding box center [337, 250] width 53 height 6
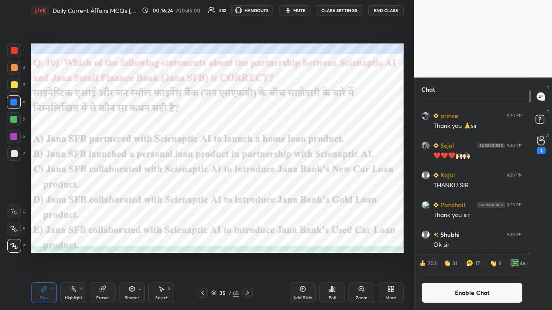
click at [309, 203] on icon at bounding box center [331, 289] width 7 height 7
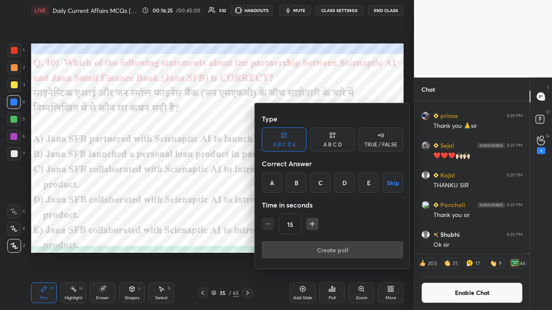
click at [309, 181] on div "E" at bounding box center [368, 182] width 21 height 21
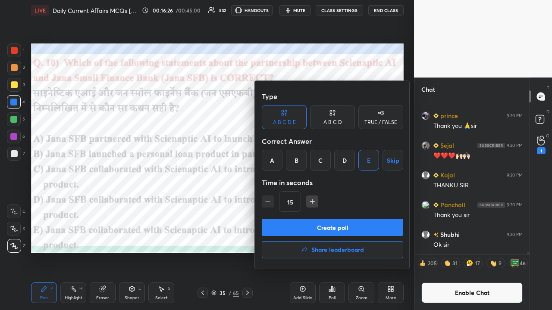
click at [309, 203] on button "Create poll" at bounding box center [332, 227] width 141 height 17
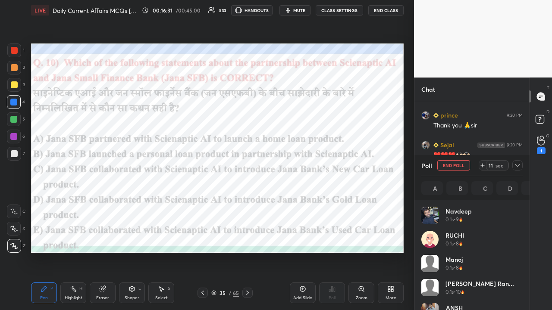
scroll to position [101, 99]
click at [309, 166] on icon at bounding box center [517, 165] width 7 height 7
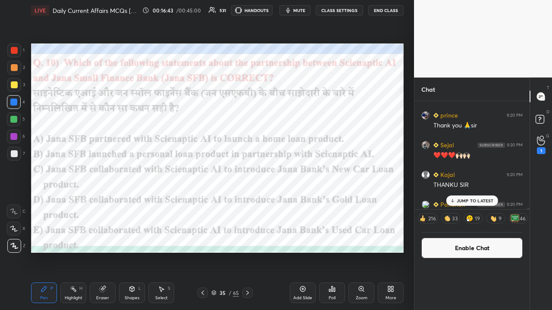
scroll to position [0, 0]
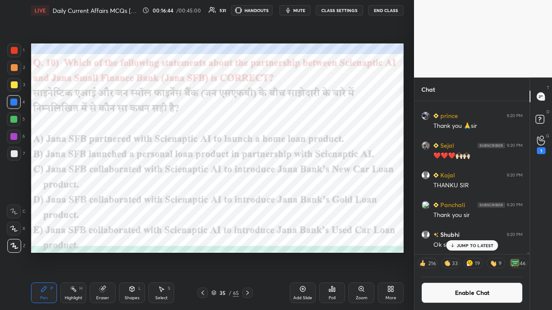
click at [250, 203] on icon at bounding box center [247, 293] width 7 height 7
click at [244, 203] on icon at bounding box center [247, 293] width 7 height 7
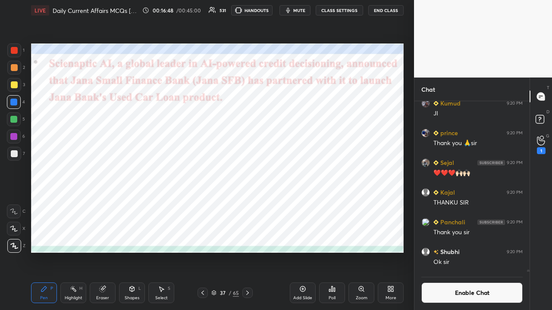
scroll to position [3, 3]
click at [250, 203] on icon at bounding box center [247, 293] width 7 height 7
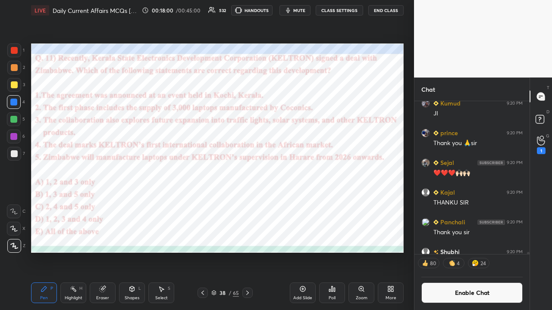
click at [309, 203] on div "Poll" at bounding box center [332, 293] width 26 height 21
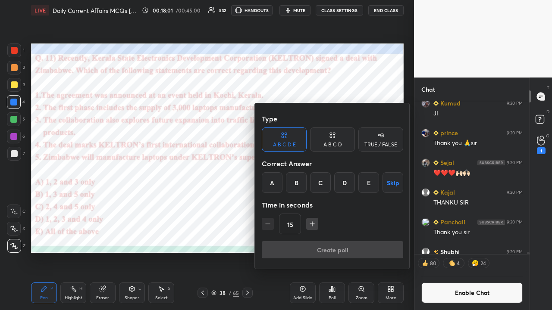
click at [266, 175] on div "A" at bounding box center [272, 182] width 21 height 21
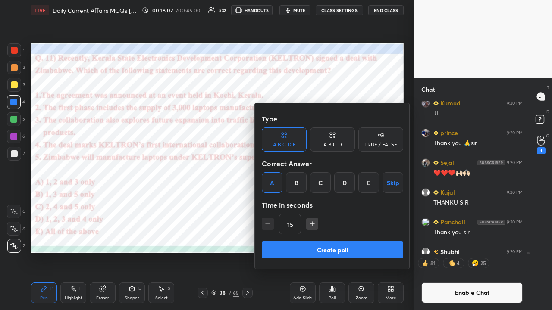
click at [289, 203] on button "Create poll" at bounding box center [332, 249] width 141 height 17
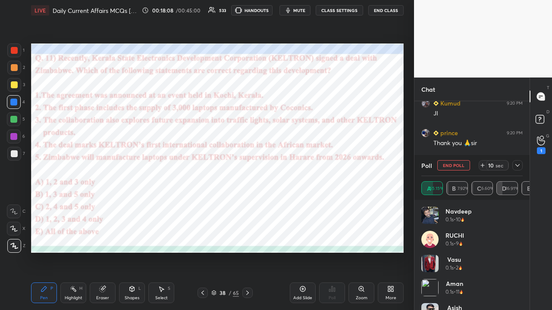
scroll to position [101, 99]
click at [309, 165] on icon at bounding box center [517, 165] width 7 height 7
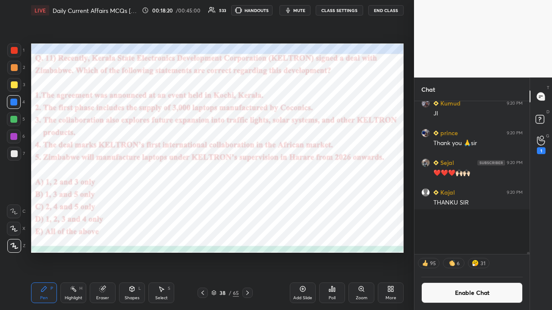
scroll to position [112, 112]
click at [249, 203] on icon at bounding box center [247, 293] width 7 height 7
click at [309, 9] on button "CLASS SETTINGS" at bounding box center [338, 10] width 47 height 10
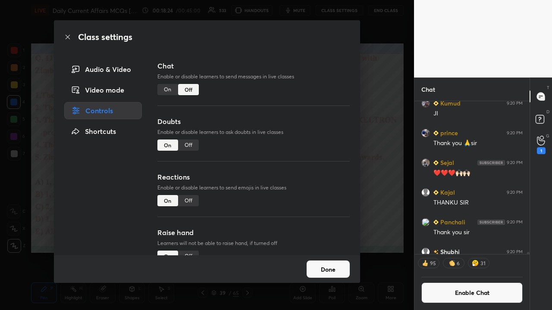
click at [162, 89] on div "On" at bounding box center [167, 89] width 21 height 11
click at [309, 152] on div "Class settings Audio & Video Video mode Controls Shortcuts Chat Enable or disab…" at bounding box center [207, 155] width 414 height 310
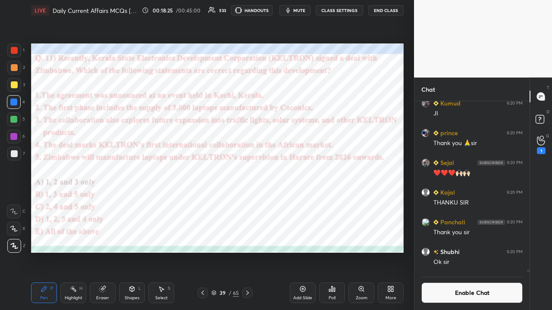
scroll to position [150, 112]
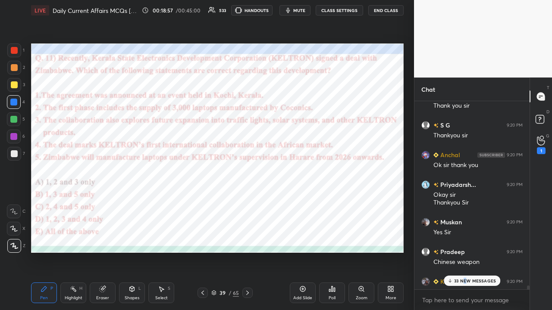
click at [309, 203] on p "33 NEW MESSAGES" at bounding box center [475, 280] width 42 height 5
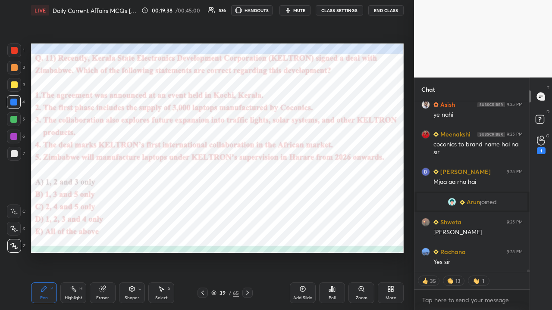
scroll to position [13826, 0]
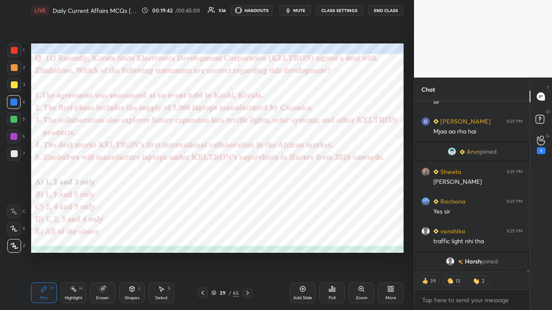
click at [249, 203] on icon at bounding box center [247, 293] width 7 height 7
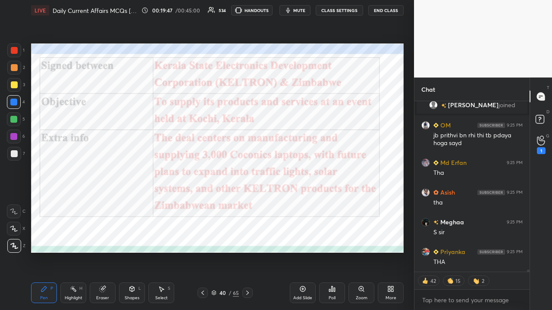
scroll to position [14059, 0]
click at [200, 203] on div "Pen P Highlight H Eraser Shapes L Select S 40 / 65 Add Slide Poll Zoom More" at bounding box center [217, 293] width 372 height 34
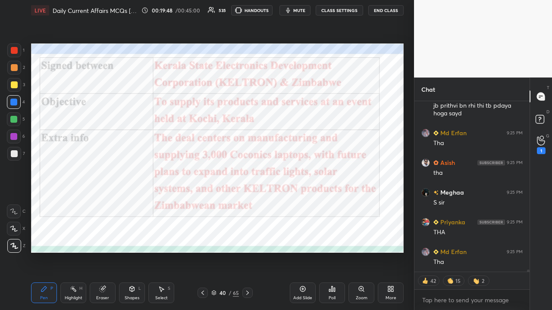
click at [203, 203] on icon at bounding box center [202, 293] width 7 height 7
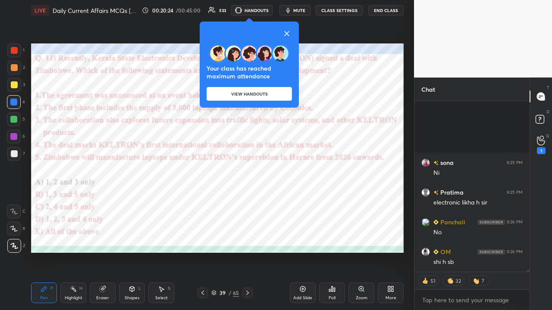
scroll to position [14664, 0]
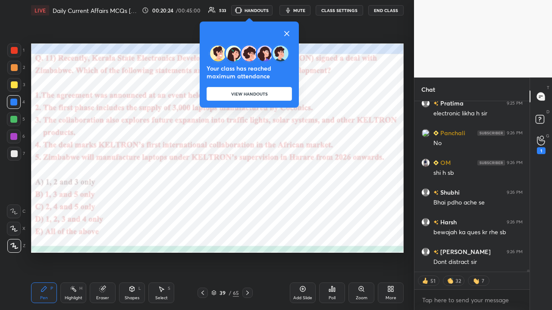
click at [292, 33] on icon at bounding box center [286, 33] width 10 height 10
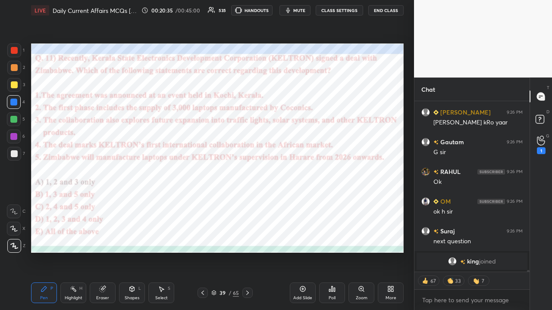
scroll to position [14716, 0]
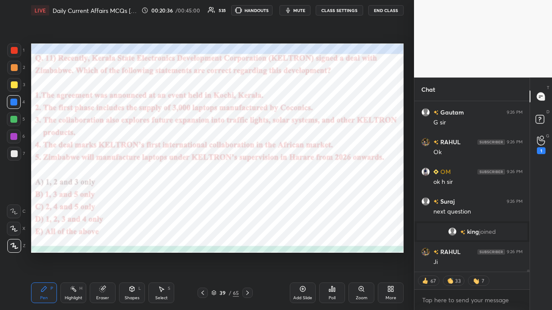
type textarea "x"
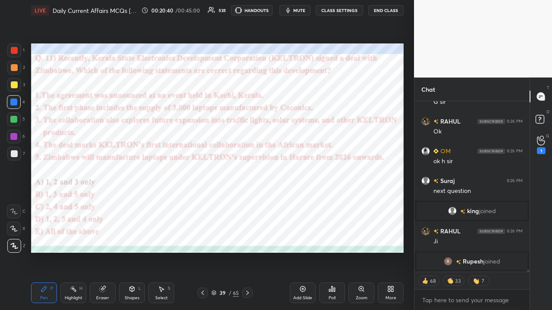
click at [309, 9] on button "CLASS SETTINGS" at bounding box center [338, 10] width 47 height 10
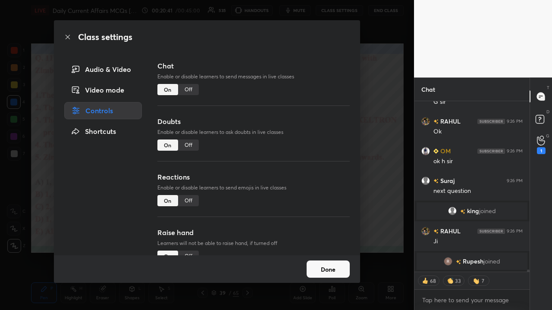
drag, startPoint x: 187, startPoint y: 89, endPoint x: 185, endPoint y: 93, distance: 4.6
click at [187, 89] on div "Off" at bounding box center [188, 89] width 21 height 11
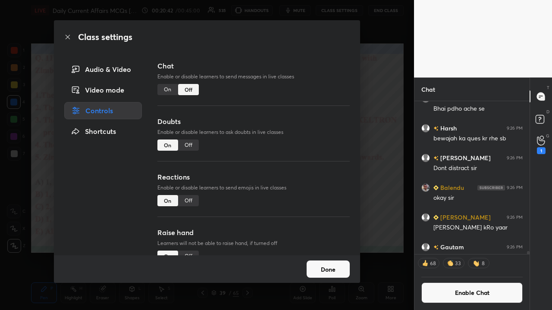
click at [309, 164] on div "Class settings Audio & Video Video mode Controls Shortcuts Chat Enable or disab…" at bounding box center [207, 155] width 414 height 310
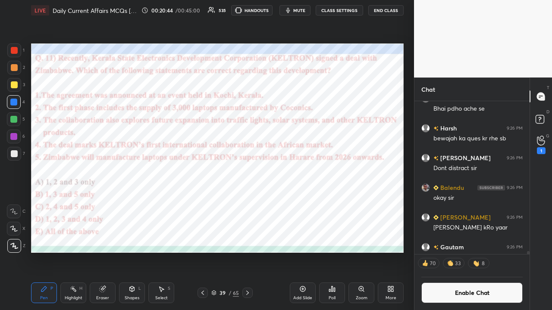
click at [246, 203] on icon at bounding box center [247, 293] width 7 height 7
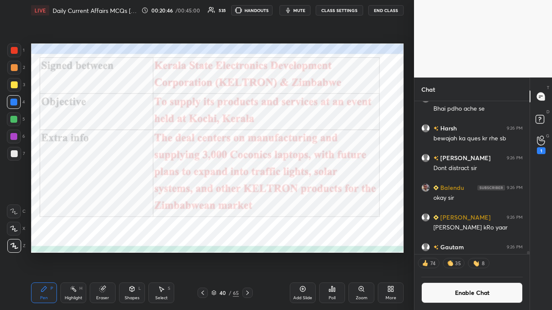
click at [250, 203] on icon at bounding box center [247, 293] width 7 height 7
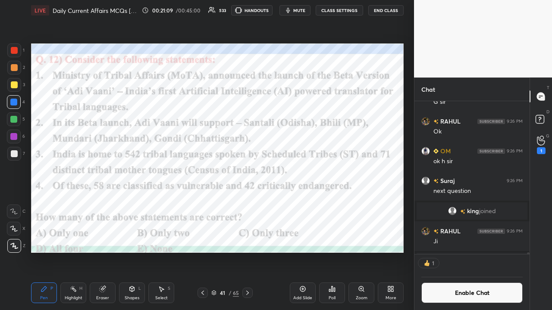
scroll to position [3, 3]
click at [309, 203] on icon at bounding box center [331, 289] width 7 height 7
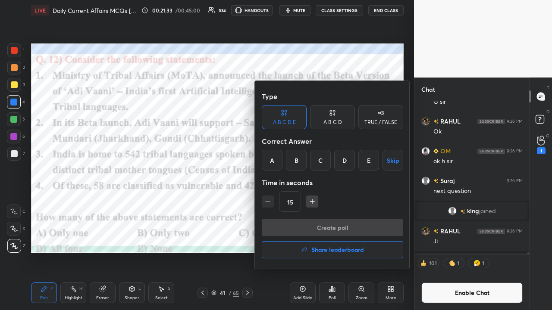
click at [293, 166] on div "B" at bounding box center [296, 160] width 21 height 21
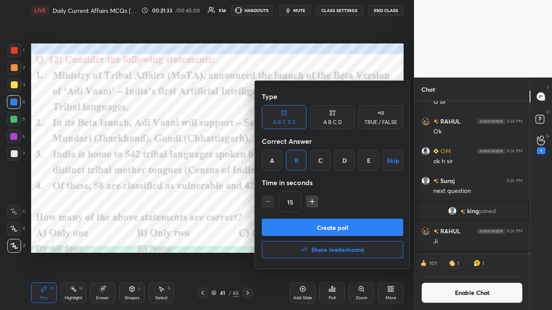
click at [291, 203] on button "Create poll" at bounding box center [332, 227] width 141 height 17
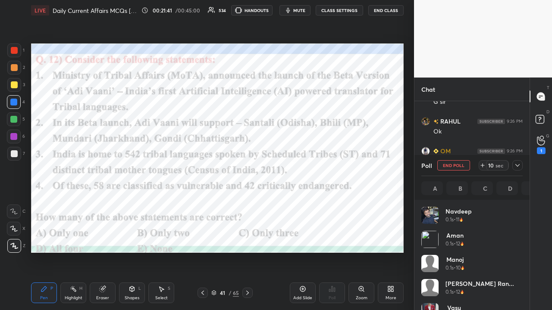
scroll to position [101, 99]
click at [309, 166] on icon at bounding box center [517, 165] width 7 height 7
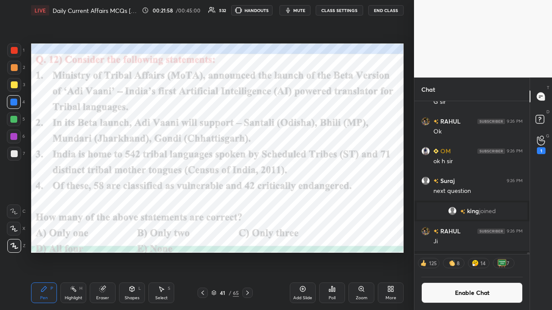
scroll to position [3, 3]
click at [250, 203] on icon at bounding box center [247, 293] width 7 height 7
click at [309, 10] on button "CLASS SETTINGS" at bounding box center [338, 10] width 47 height 10
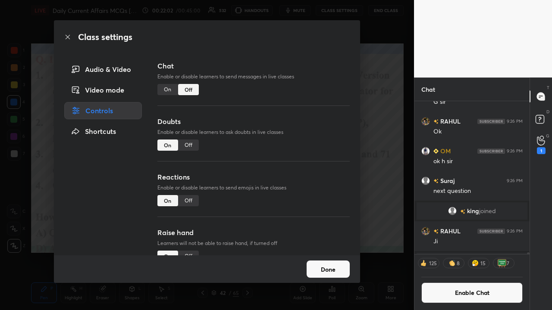
click at [168, 90] on div "On" at bounding box center [167, 89] width 21 height 11
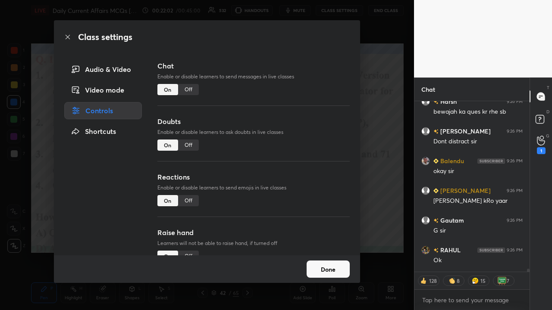
click at [309, 174] on div "Class settings Audio & Video Video mode Controls Shortcuts Chat Enable or disab…" at bounding box center [207, 155] width 414 height 310
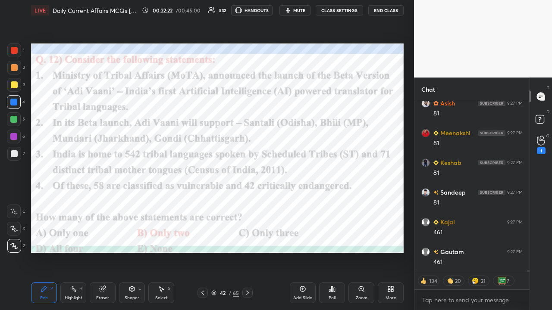
click at [250, 203] on icon at bounding box center [247, 293] width 7 height 7
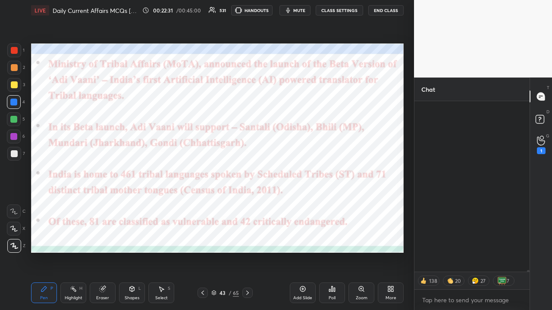
click at [309, 10] on button "CLASS SETTINGS" at bounding box center [338, 10] width 47 height 10
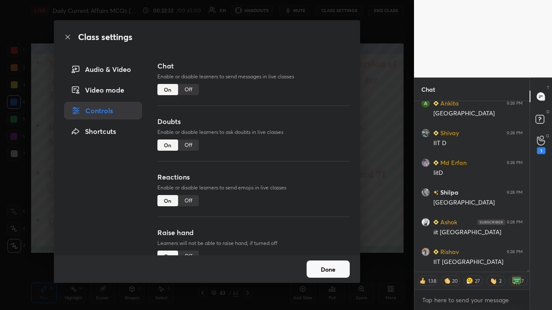
type textarea "x"
click at [187, 91] on div "Off" at bounding box center [188, 89] width 21 height 11
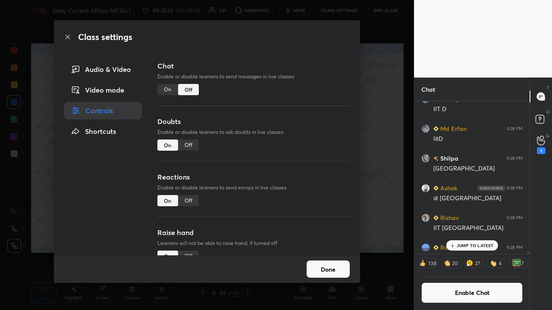
click at [309, 152] on div "Class settings Audio & Video Video mode Controls Shortcuts Chat Enable or disab…" at bounding box center [207, 155] width 414 height 310
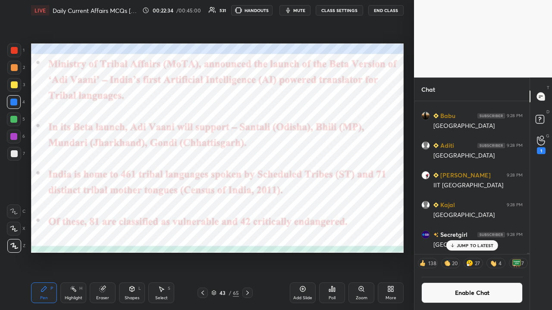
click at [248, 203] on icon at bounding box center [247, 293] width 7 height 7
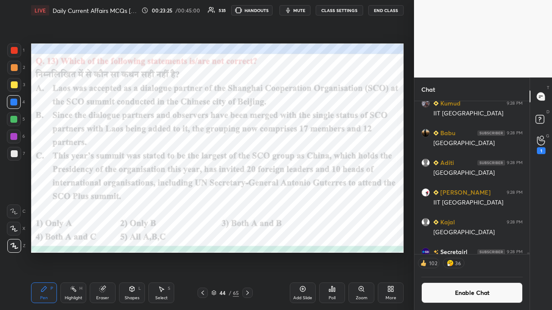
click at [309, 203] on div "Poll" at bounding box center [332, 293] width 26 height 21
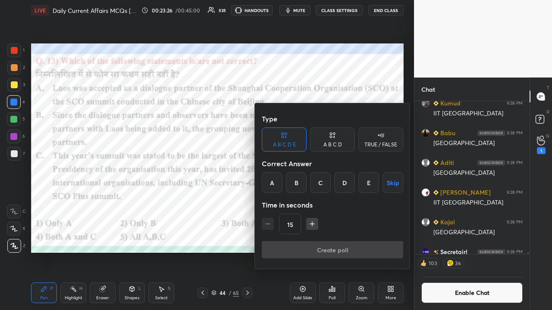
drag, startPoint x: 321, startPoint y: 181, endPoint x: 318, endPoint y: 186, distance: 5.4
click at [309, 182] on div "C" at bounding box center [320, 182] width 21 height 21
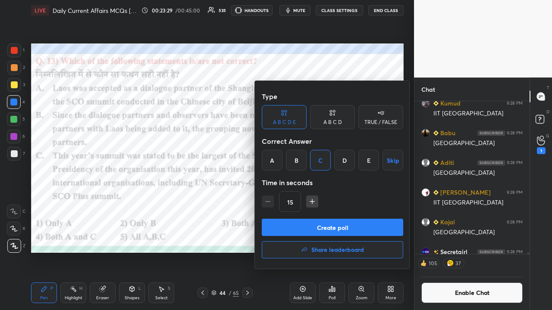
click at [309, 203] on button "Create poll" at bounding box center [332, 227] width 141 height 17
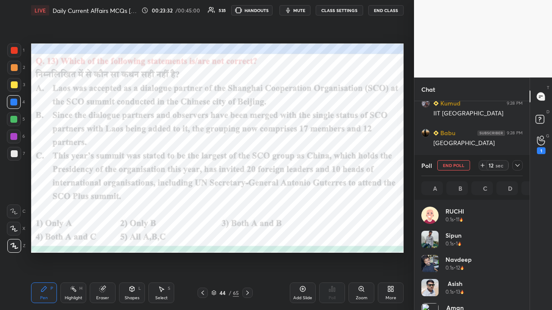
scroll to position [101, 99]
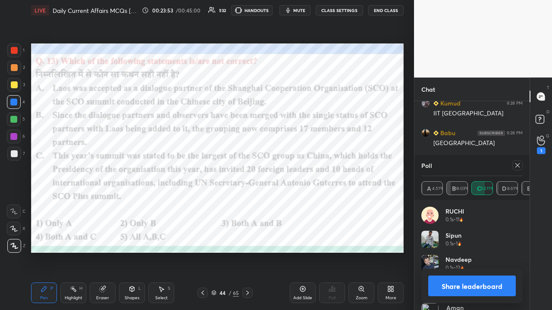
click at [309, 167] on icon at bounding box center [517, 165] width 7 height 7
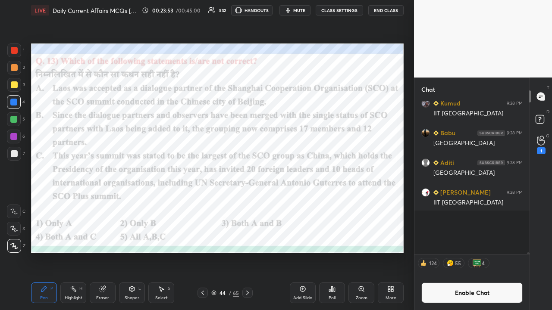
scroll to position [109, 112]
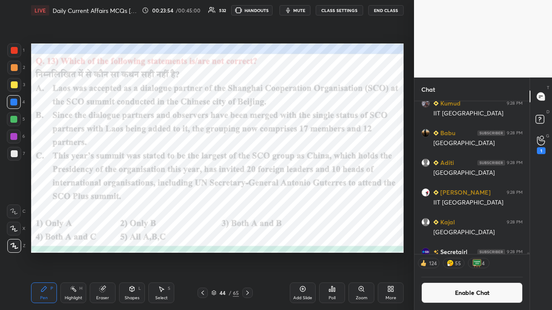
click at [250, 203] on icon at bounding box center [247, 293] width 7 height 7
click at [309, 8] on button "CLASS SETTINGS" at bounding box center [338, 10] width 47 height 10
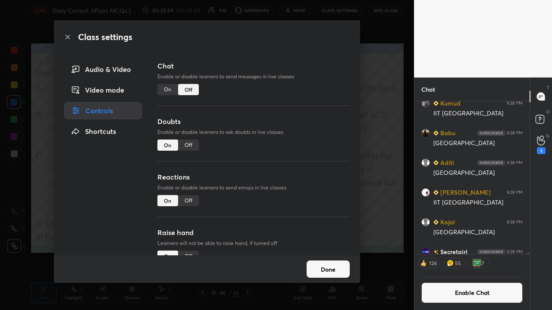
click at [166, 90] on div "On" at bounding box center [167, 89] width 21 height 11
click at [309, 153] on div "Class settings Audio & Video Video mode Controls Shortcuts Chat Enable or disab…" at bounding box center [207, 155] width 414 height 310
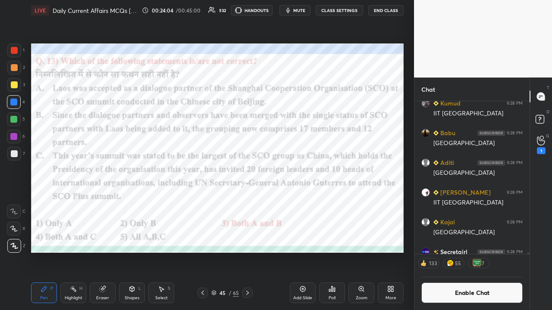
click at [309, 9] on button "CLASS SETTINGS" at bounding box center [338, 10] width 47 height 10
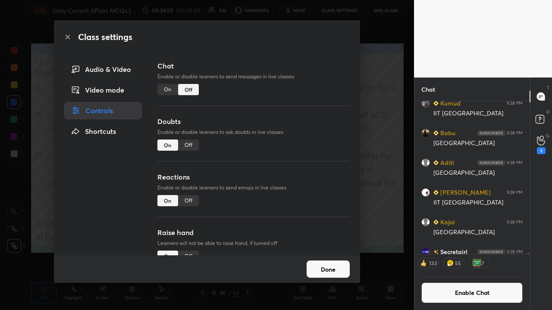
drag, startPoint x: 161, startPoint y: 90, endPoint x: 162, endPoint y: 94, distance: 4.6
click at [162, 91] on div "On" at bounding box center [167, 89] width 21 height 11
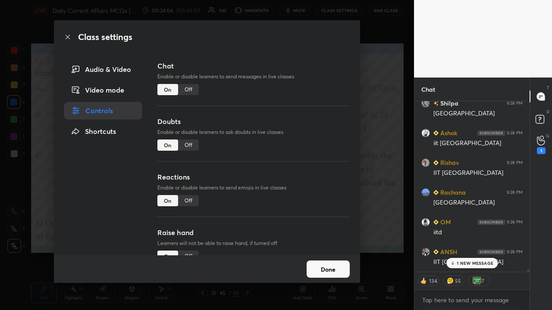
click at [309, 137] on div "Class settings Audio & Video Video mode Controls Shortcuts Chat Enable or disab…" at bounding box center [207, 155] width 414 height 310
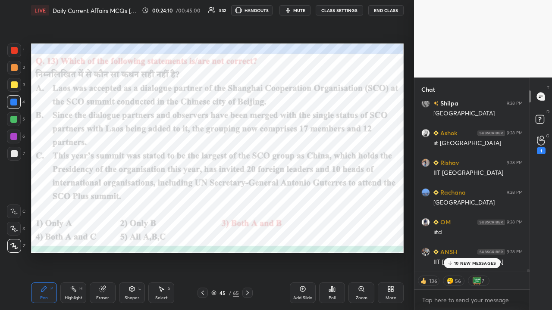
click at [309, 203] on p "10 NEW MESSAGES" at bounding box center [475, 263] width 42 height 5
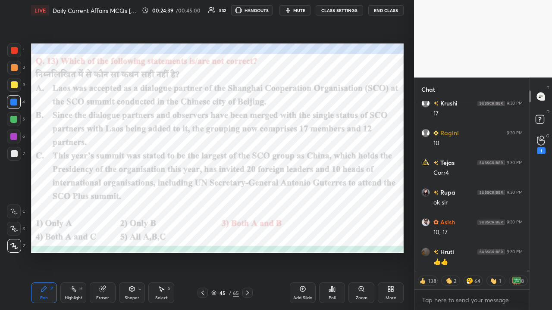
click at [246, 203] on icon at bounding box center [247, 293] width 7 height 7
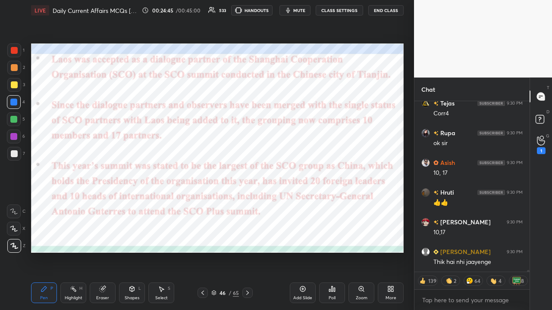
click at [309, 7] on button "CLASS SETTINGS" at bounding box center [338, 10] width 47 height 10
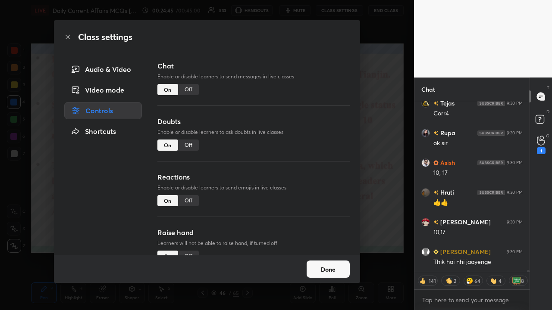
click at [193, 90] on div "Off" at bounding box center [188, 89] width 21 height 11
type textarea "x"
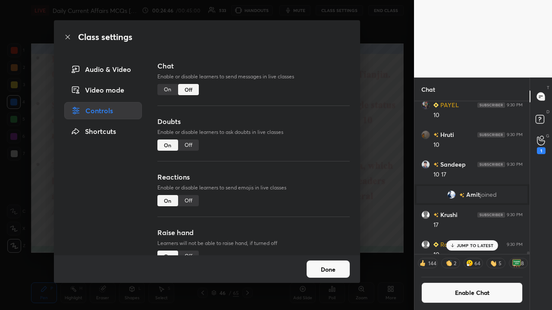
click at [191, 91] on div "Off" at bounding box center [188, 89] width 21 height 11
click at [309, 147] on div "Class settings Audio & Video Video mode Controls Shortcuts Chat Enable or disab…" at bounding box center [207, 155] width 414 height 310
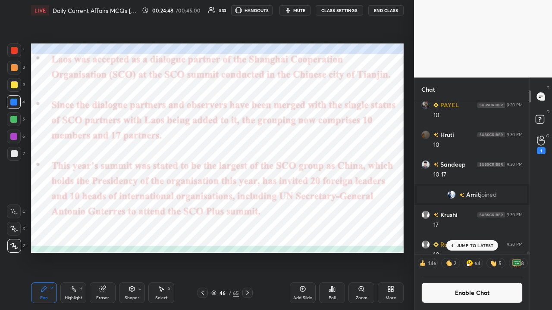
click at [246, 203] on icon at bounding box center [247, 293] width 7 height 7
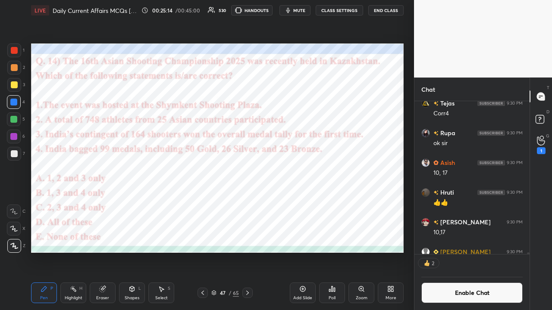
scroll to position [3, 3]
click at [309, 203] on icon at bounding box center [331, 289] width 7 height 7
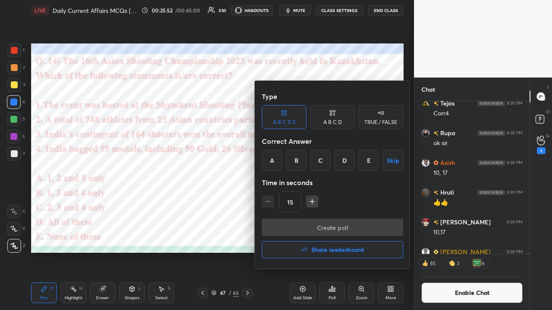
click at [295, 157] on div "B" at bounding box center [296, 160] width 21 height 21
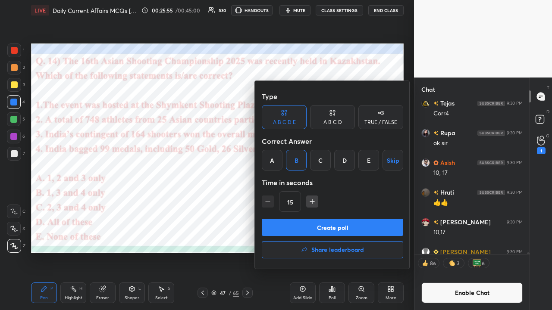
click at [296, 203] on button "Create poll" at bounding box center [332, 227] width 141 height 17
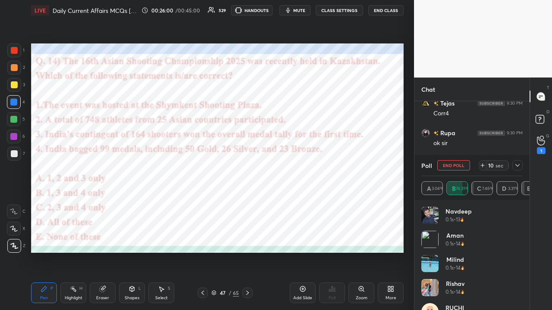
scroll to position [101, 99]
click at [309, 166] on icon at bounding box center [517, 165] width 4 height 4
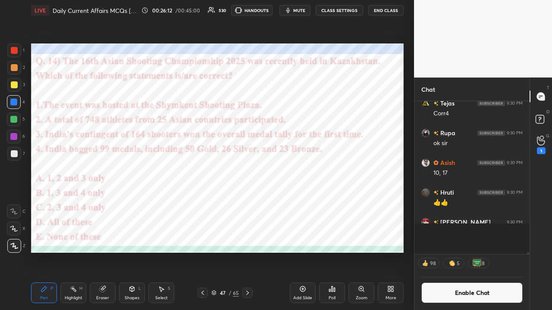
scroll to position [3, 3]
click at [248, 203] on icon at bounding box center [247, 293] width 7 height 7
click at [309, 12] on button "CLASS SETTINGS" at bounding box center [338, 10] width 47 height 10
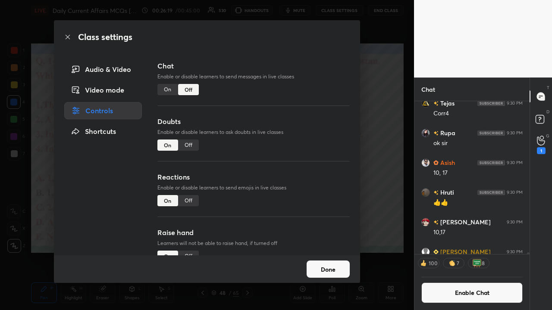
click at [165, 89] on div "On" at bounding box center [167, 89] width 21 height 11
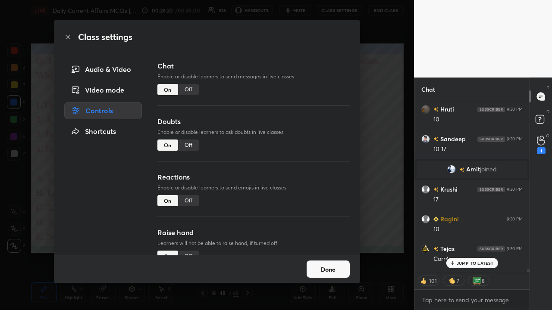
click at [309, 129] on div "Class settings Audio & Video Video mode Controls Shortcuts Chat Enable or disab…" at bounding box center [207, 155] width 414 height 310
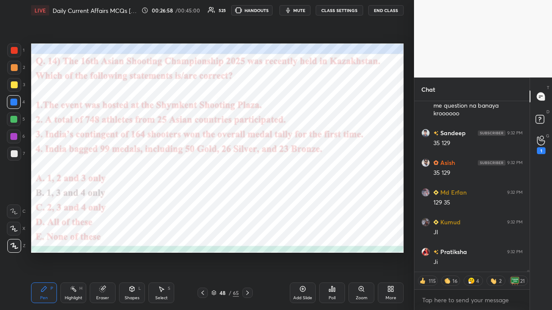
click at [248, 203] on icon at bounding box center [247, 293] width 7 height 7
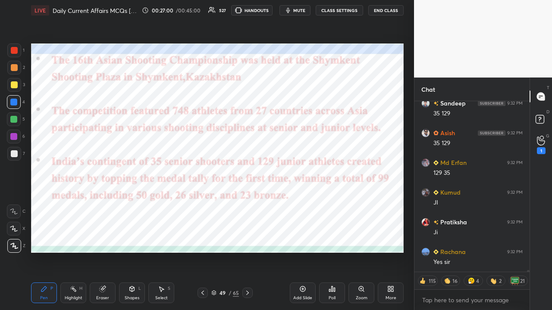
type textarea "x"
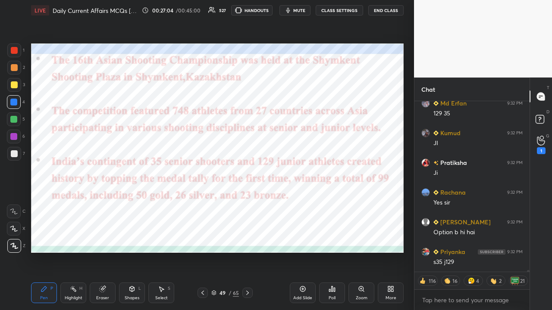
click at [203, 203] on icon at bounding box center [202, 293] width 7 height 7
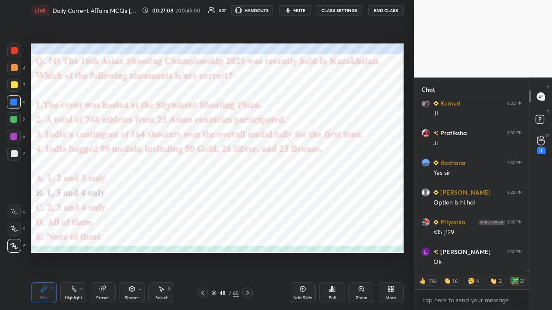
click at [309, 11] on button "CLASS SETTINGS" at bounding box center [338, 10] width 47 height 10
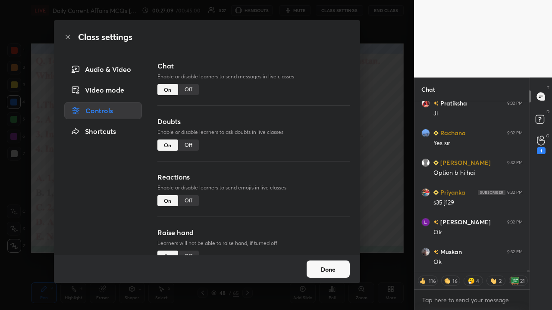
click at [189, 89] on div "Off" at bounding box center [188, 89] width 21 height 11
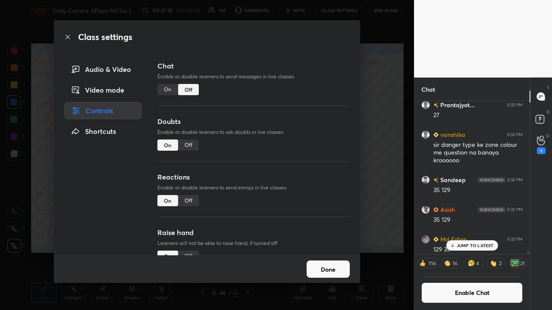
click at [309, 158] on div "Class settings Audio & Video Video mode Controls Shortcuts Chat Enable or disab…" at bounding box center [207, 155] width 414 height 310
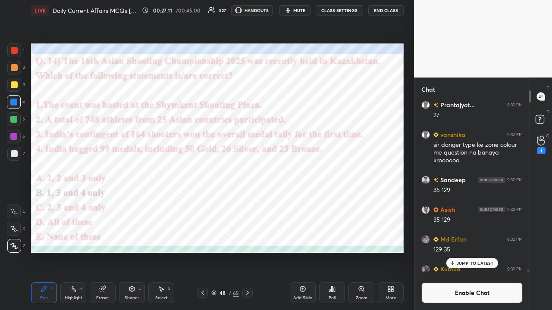
click at [250, 203] on icon at bounding box center [247, 293] width 7 height 7
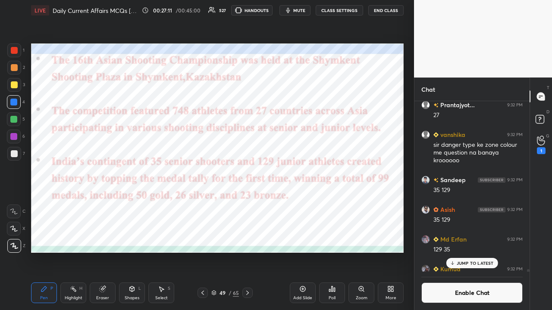
click at [249, 203] on icon at bounding box center [247, 293] width 7 height 7
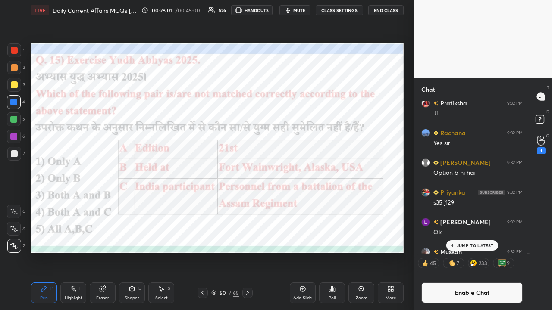
click at [309, 203] on div "Poll" at bounding box center [332, 293] width 26 height 21
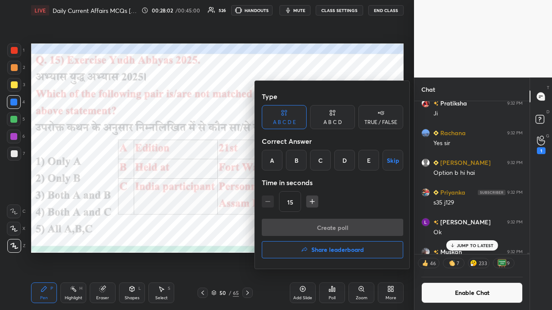
click at [309, 160] on div "E" at bounding box center [368, 160] width 21 height 21
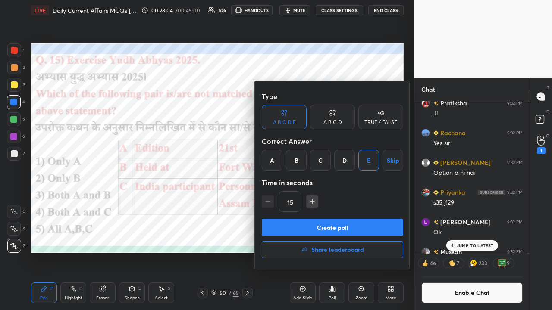
click at [309, 203] on button "Create poll" at bounding box center [332, 227] width 141 height 17
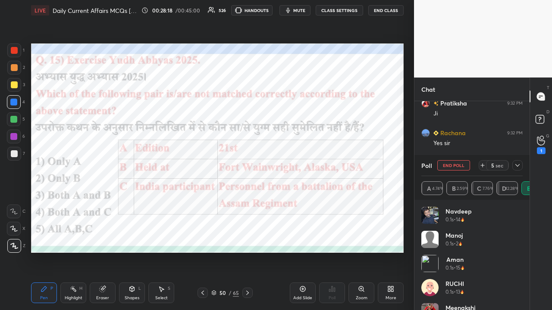
scroll to position [123, 112]
click at [305, 10] on span "mute" at bounding box center [299, 10] width 12 height 6
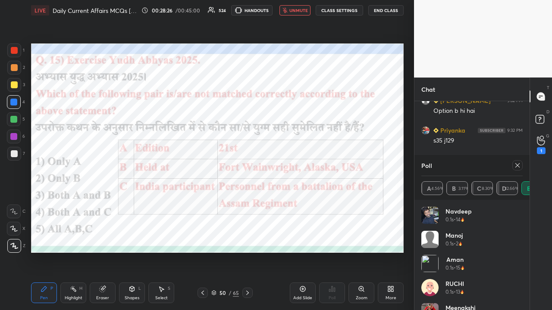
click at [299, 9] on span "unmute" at bounding box center [298, 10] width 19 height 6
click at [309, 164] on div at bounding box center [517, 165] width 10 height 10
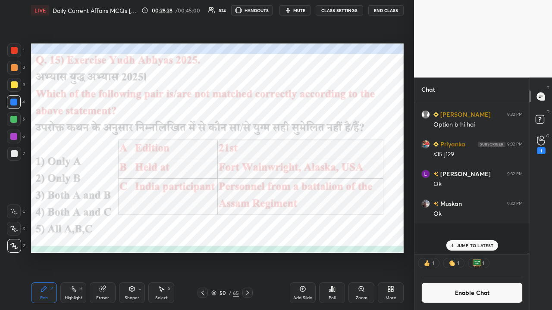
scroll to position [146, 112]
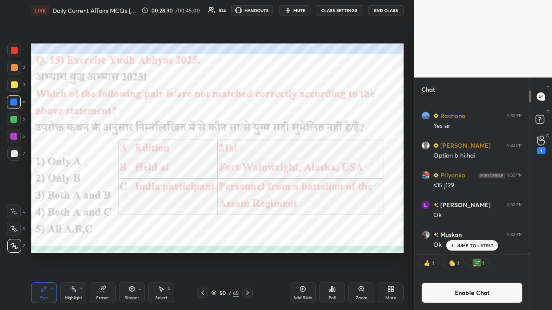
click at [248, 203] on icon at bounding box center [247, 293] width 7 height 7
click at [309, 9] on button "CLASS SETTINGS" at bounding box center [338, 10] width 47 height 10
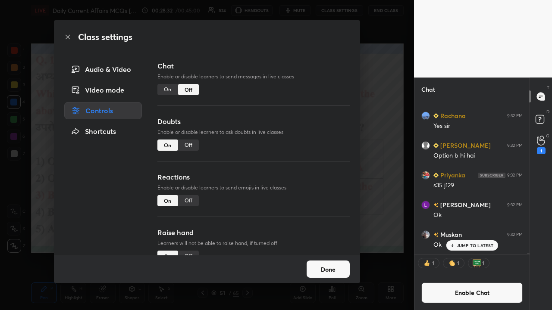
click at [165, 92] on div "On" at bounding box center [167, 89] width 21 height 11
click at [309, 142] on div "Class settings Audio & Video Video mode Controls Shortcuts Chat Enable or disab…" at bounding box center [207, 155] width 414 height 310
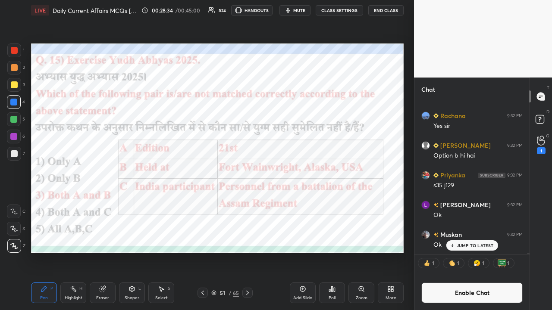
click at [309, 203] on p "JUMP TO LATEST" at bounding box center [474, 245] width 37 height 5
click at [309, 9] on button "CLASS SETTINGS" at bounding box center [338, 10] width 47 height 10
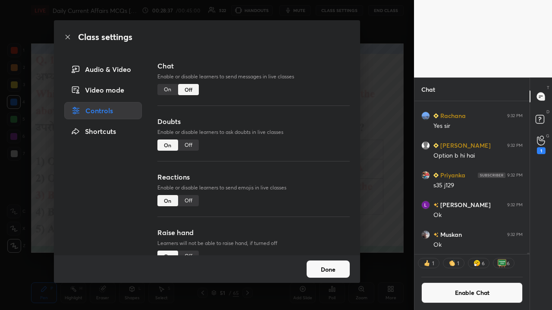
drag, startPoint x: 166, startPoint y: 86, endPoint x: 178, endPoint y: 95, distance: 15.1
click at [168, 87] on div "On" at bounding box center [167, 89] width 21 height 11
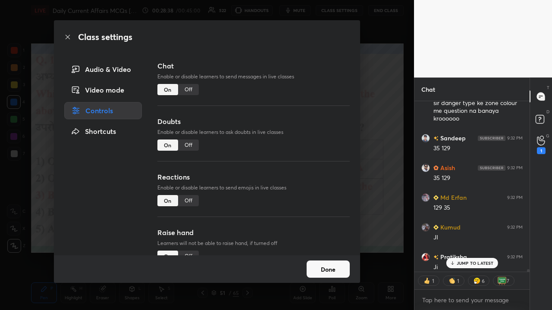
click at [309, 127] on div "Class settings Audio & Video Video mode Controls Shortcuts Chat Enable or disab…" at bounding box center [207, 155] width 414 height 310
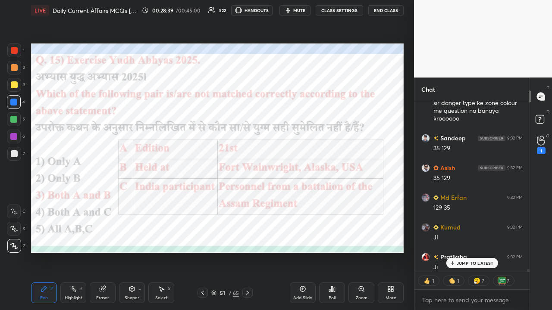
click at [309, 203] on div "JUMP TO LATEST" at bounding box center [472, 263] width 52 height 10
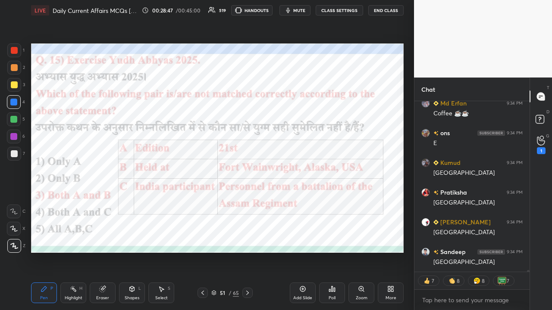
type textarea "x"
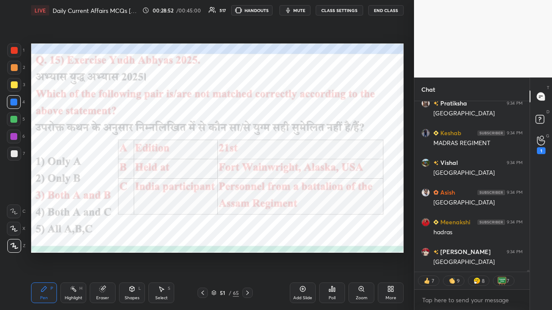
click at [250, 203] on icon at bounding box center [247, 293] width 7 height 7
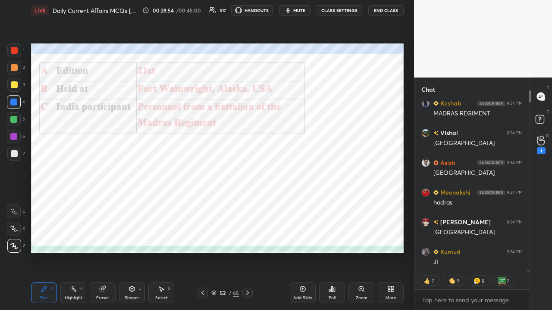
click at [309, 15] on div "LIVE Daily Current Affairs MCQs [DATE] 00:28:54 / 00:45:00 517 HANDOUTS mute CL…" at bounding box center [217, 10] width 372 height 21
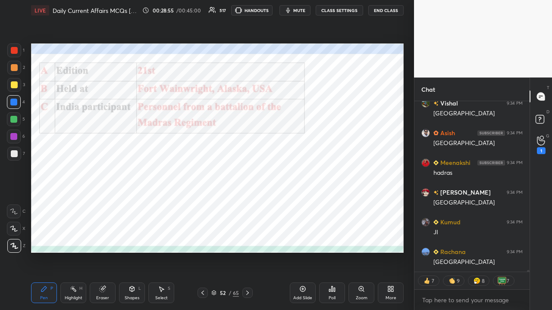
click at [309, 9] on button "CLASS SETTINGS" at bounding box center [338, 10] width 47 height 10
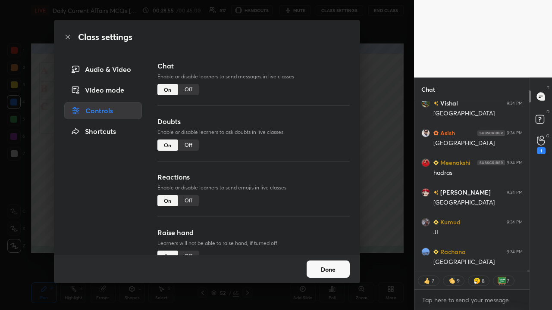
click at [187, 89] on div "Off" at bounding box center [188, 89] width 21 height 11
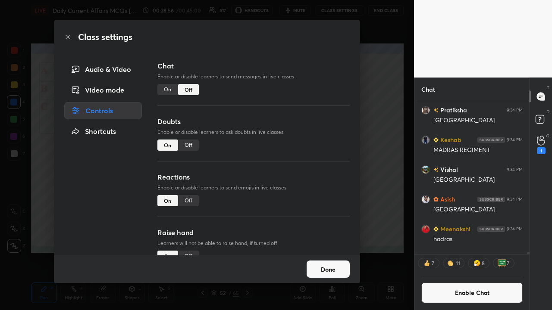
click at [309, 136] on div "Class settings Audio & Video Video mode Controls Shortcuts Chat Enable or disab…" at bounding box center [207, 155] width 414 height 310
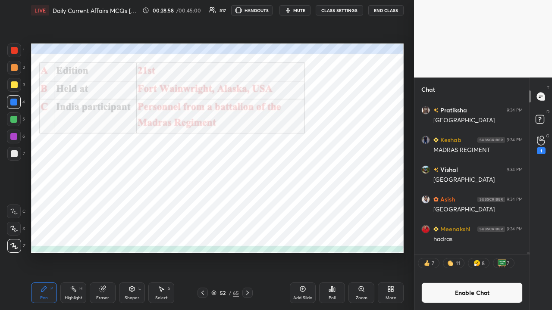
click at [249, 203] on icon at bounding box center [247, 293] width 7 height 7
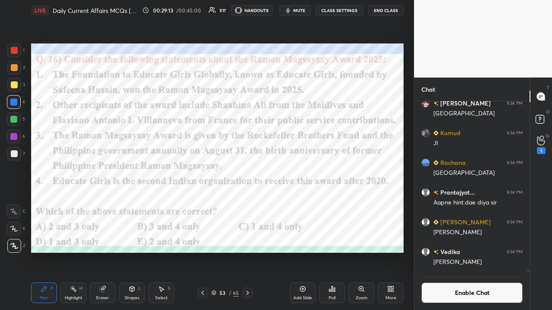
click at [303, 11] on span "mute" at bounding box center [299, 10] width 12 height 6
click at [297, 9] on span "unmute" at bounding box center [298, 10] width 19 height 6
click at [309, 203] on icon at bounding box center [331, 289] width 7 height 7
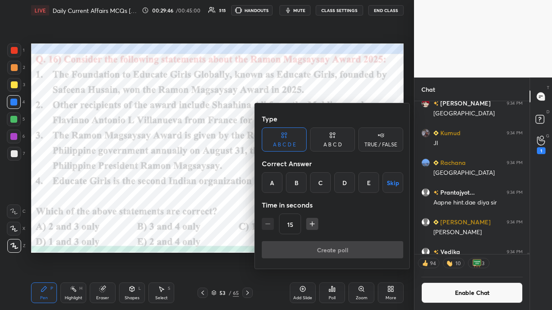
click at [309, 179] on div "D" at bounding box center [344, 182] width 21 height 21
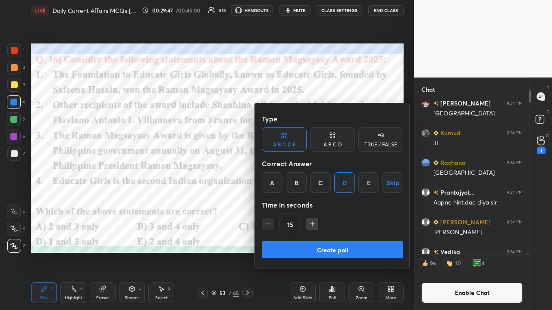
click at [309, 203] on button "Create poll" at bounding box center [332, 249] width 141 height 17
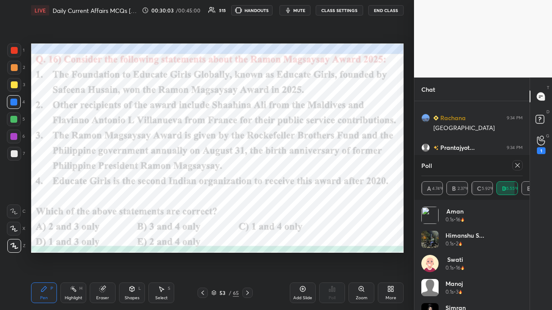
scroll to position [3, 3]
click at [309, 166] on icon at bounding box center [517, 165] width 7 height 7
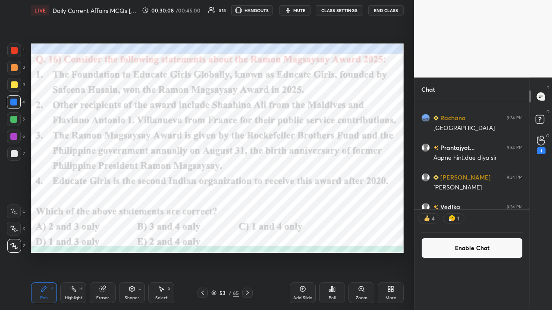
scroll to position [120, 112]
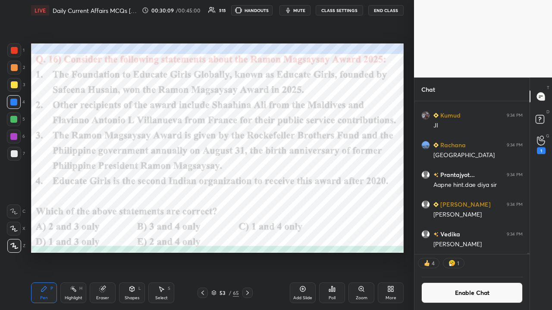
click at [247, 203] on icon at bounding box center [247, 293] width 7 height 7
click at [309, 7] on button "CLASS SETTINGS" at bounding box center [338, 10] width 47 height 10
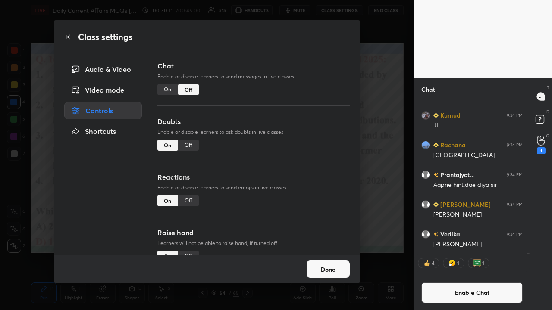
click at [166, 89] on div "On" at bounding box center [167, 89] width 21 height 11
click at [309, 147] on div "Class settings Audio & Video Video mode Controls Shortcuts Chat Enable or disab…" at bounding box center [207, 155] width 414 height 310
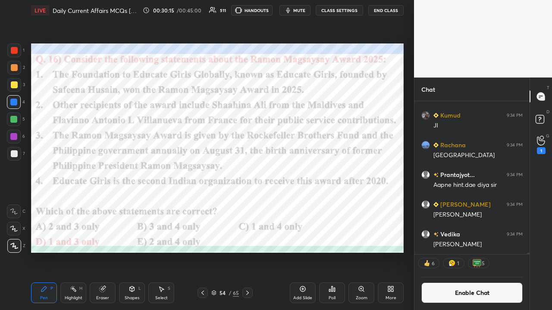
click at [309, 8] on button "CLASS SETTINGS" at bounding box center [338, 10] width 47 height 10
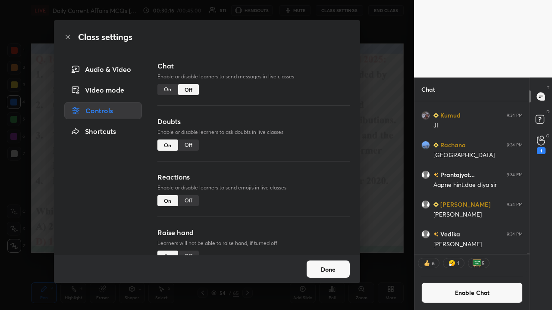
click at [168, 90] on div "On" at bounding box center [167, 89] width 21 height 11
click at [309, 148] on div "Class settings Audio & Video Video mode Controls Shortcuts Chat Enable or disab…" at bounding box center [207, 155] width 414 height 310
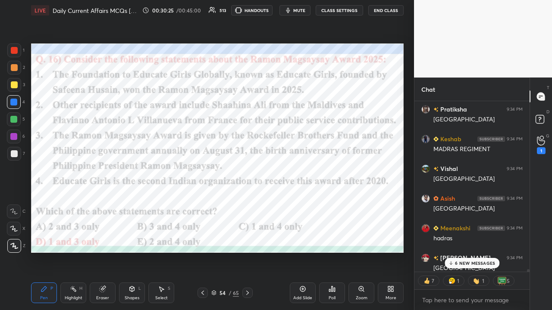
click at [309, 203] on p "6 NEW MESSAGES" at bounding box center [475, 263] width 40 height 5
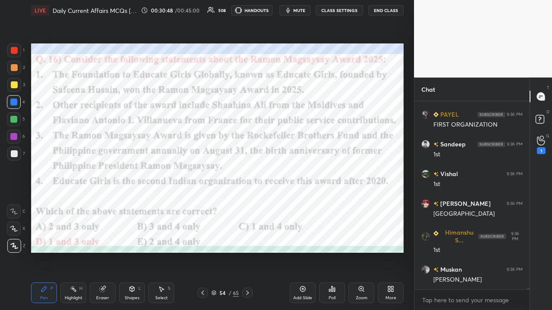
click at [248, 203] on icon at bounding box center [247, 293] width 7 height 7
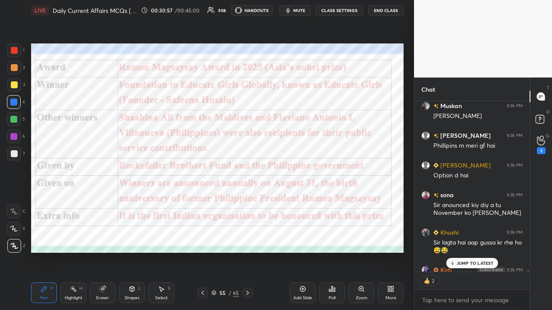
type textarea "x"
click at [309, 11] on button "CLASS SETTINGS" at bounding box center [338, 10] width 47 height 10
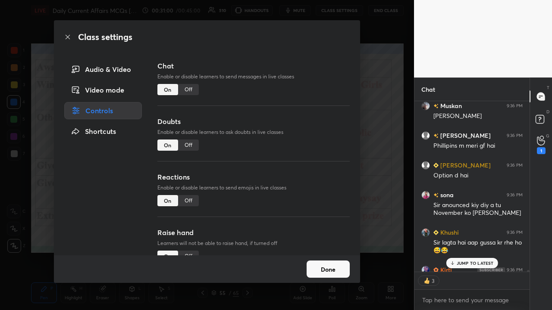
click at [187, 90] on div "Off" at bounding box center [188, 89] width 21 height 11
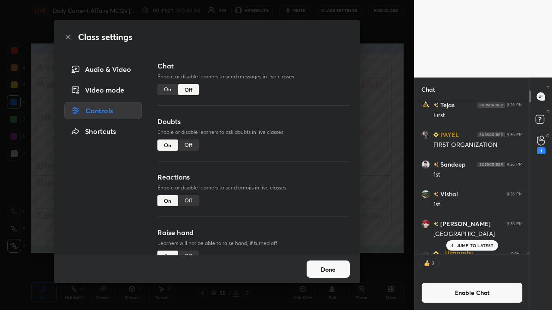
drag, startPoint x: 376, startPoint y: 147, endPoint x: 370, endPoint y: 144, distance: 7.2
click at [309, 148] on div "Class settings Audio & Video Video mode Controls Shortcuts Chat Enable or disab…" at bounding box center [207, 155] width 414 height 310
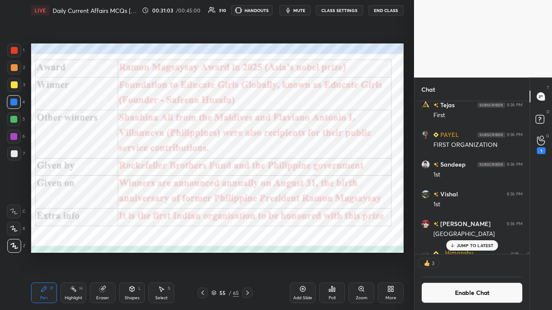
click at [247, 203] on icon at bounding box center [247, 293] width 7 height 7
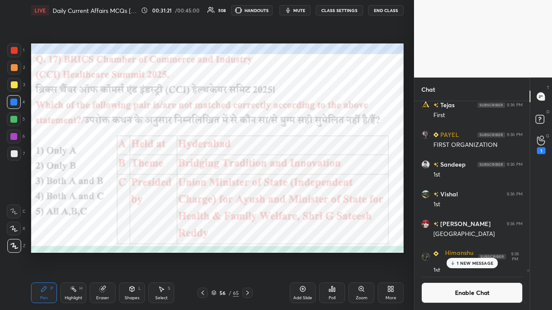
scroll to position [150, 112]
click at [309, 203] on p "1 NEW MESSAGE" at bounding box center [474, 245] width 37 height 5
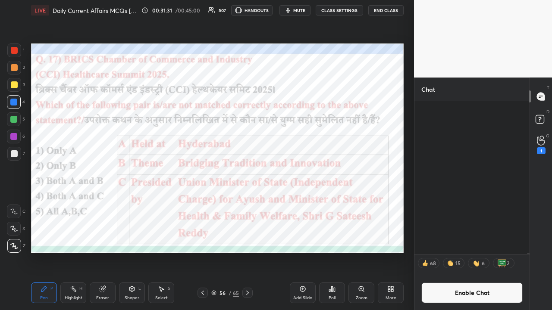
scroll to position [19229, 0]
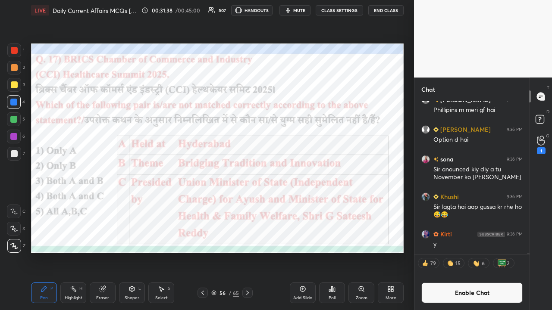
click at [309, 203] on div "Poll" at bounding box center [331, 298] width 7 height 4
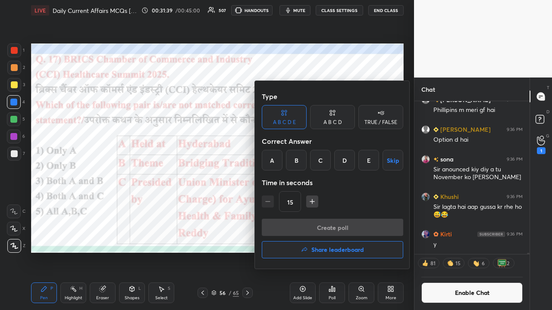
click at [309, 162] on div "D" at bounding box center [344, 160] width 21 height 21
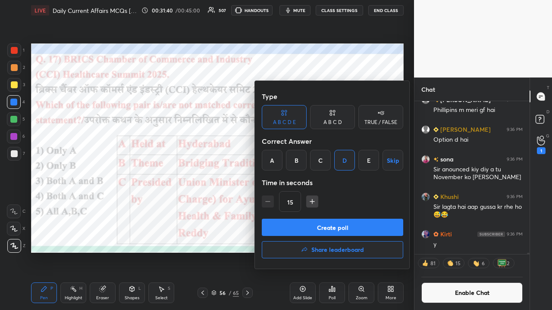
click at [309, 203] on button "Create poll" at bounding box center [332, 227] width 141 height 17
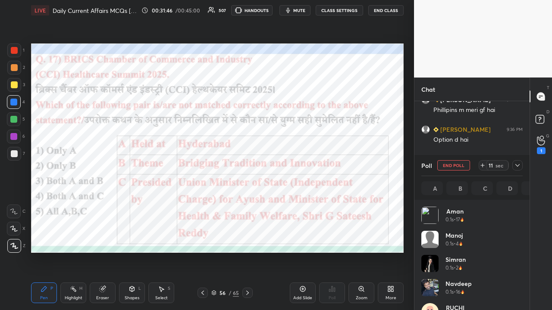
scroll to position [101, 99]
click at [309, 162] on div at bounding box center [517, 165] width 10 height 10
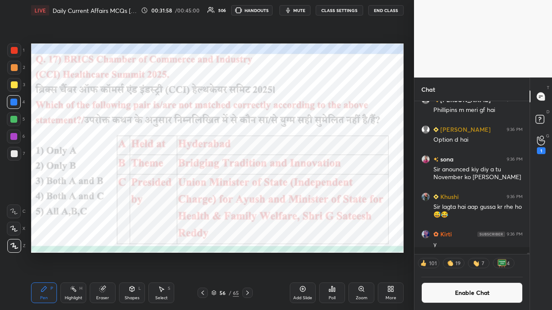
scroll to position [3, 3]
drag, startPoint x: 248, startPoint y: 291, endPoint x: 247, endPoint y: 296, distance: 5.0
click at [248, 203] on icon at bounding box center [247, 293] width 7 height 7
click at [309, 9] on button "CLASS SETTINGS" at bounding box center [338, 10] width 47 height 10
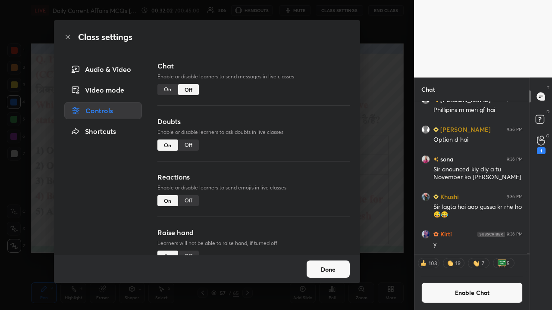
click at [167, 89] on div "On" at bounding box center [167, 89] width 21 height 11
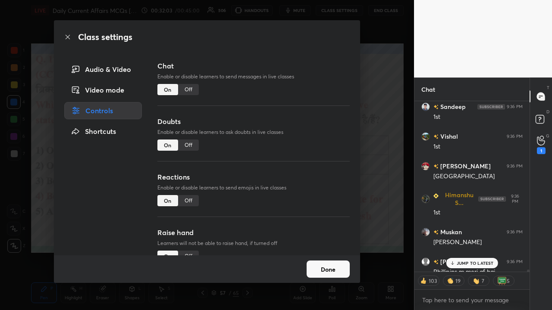
click at [309, 123] on div "Class settings Audio & Video Video mode Controls Shortcuts Chat Enable or disab…" at bounding box center [207, 155] width 414 height 310
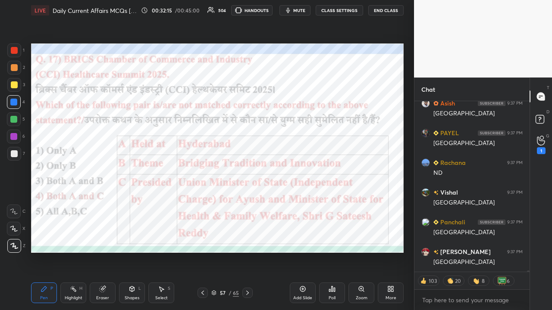
type textarea "x"
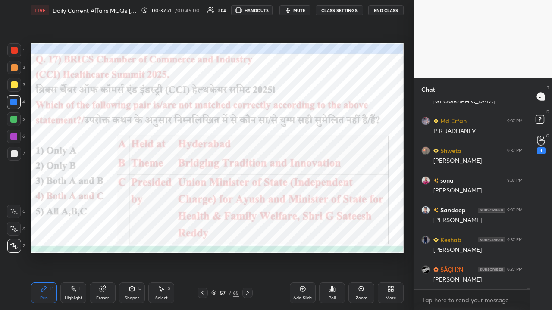
click at [248, 203] on icon at bounding box center [247, 293] width 3 height 4
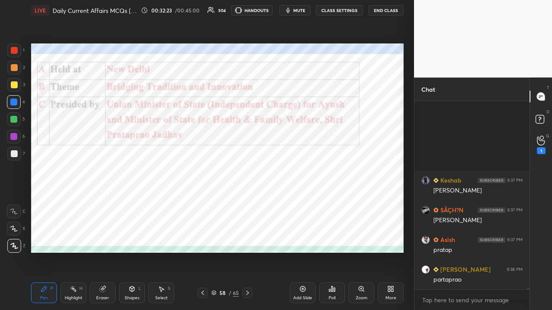
click at [203, 203] on icon at bounding box center [202, 293] width 7 height 7
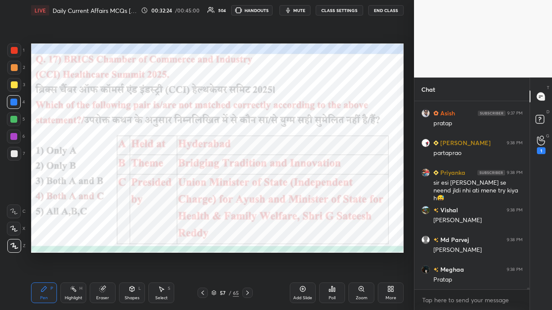
click at [250, 203] on icon at bounding box center [247, 293] width 7 height 7
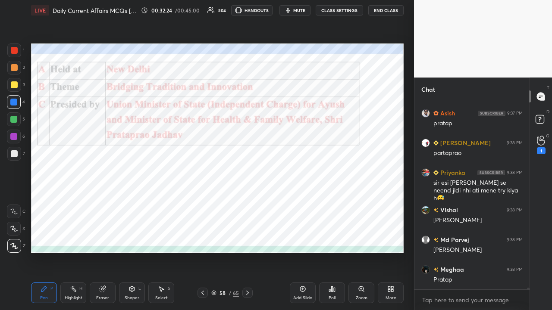
click at [251, 203] on div at bounding box center [247, 293] width 10 height 10
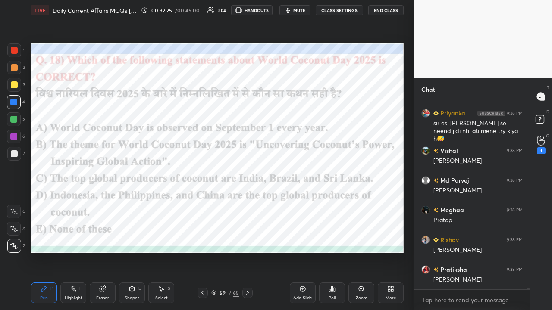
click at [309, 9] on button "CLASS SETTINGS" at bounding box center [338, 10] width 47 height 10
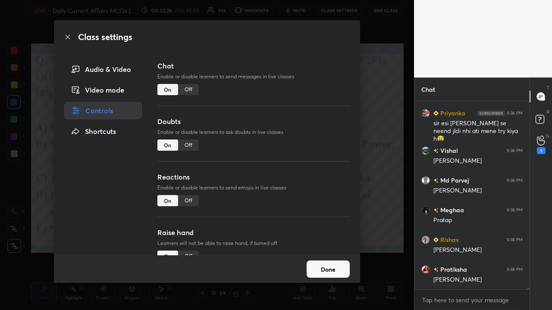
click at [191, 89] on div "Off" at bounding box center [188, 89] width 21 height 11
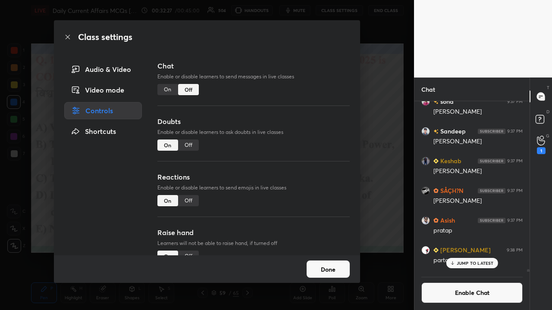
click at [309, 145] on div "Class settings Audio & Video Video mode Controls Shortcuts Chat Enable or disab…" at bounding box center [207, 155] width 414 height 310
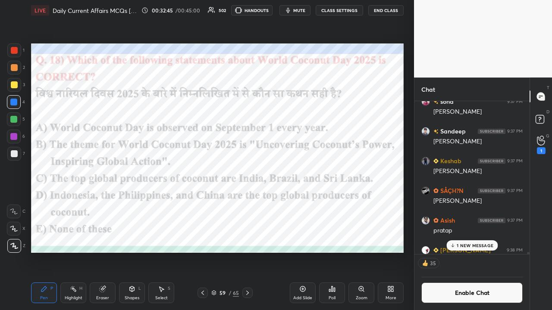
click at [309, 203] on icon at bounding box center [331, 289] width 1 height 5
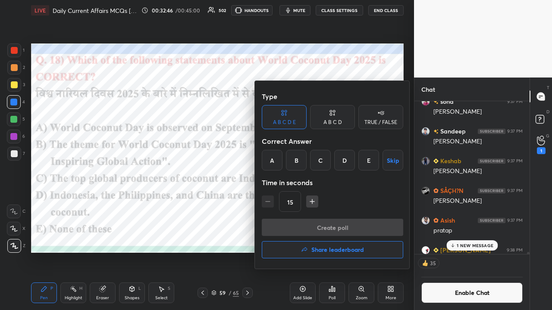
click at [297, 159] on div "B" at bounding box center [296, 160] width 21 height 21
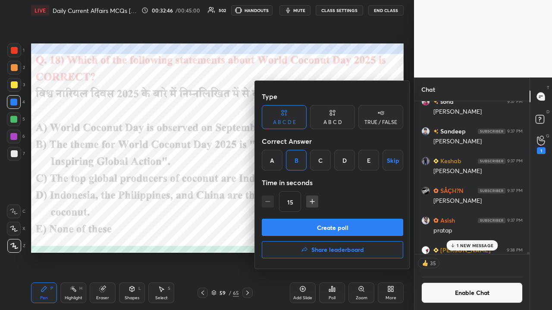
click at [296, 203] on button "Create poll" at bounding box center [332, 227] width 141 height 17
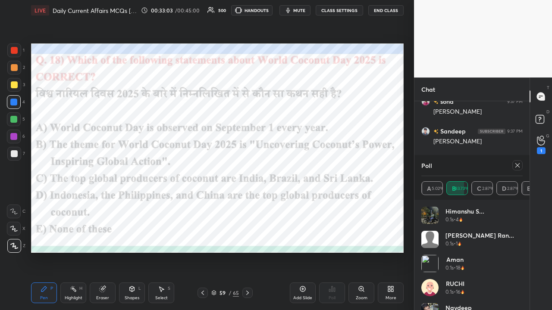
click at [250, 203] on icon at bounding box center [247, 293] width 7 height 7
click at [309, 165] on icon at bounding box center [517, 165] width 7 height 7
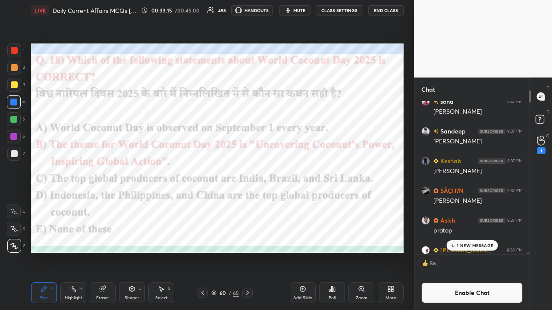
click at [247, 203] on icon at bounding box center [247, 293] width 7 height 7
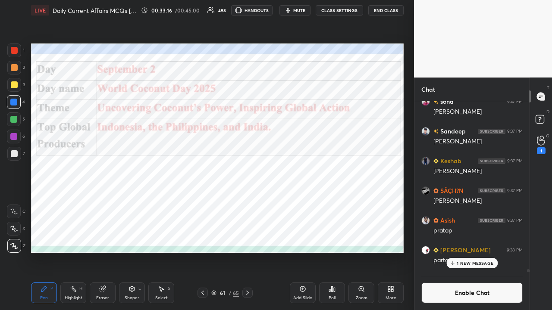
click at [249, 203] on icon at bounding box center [247, 293] width 7 height 7
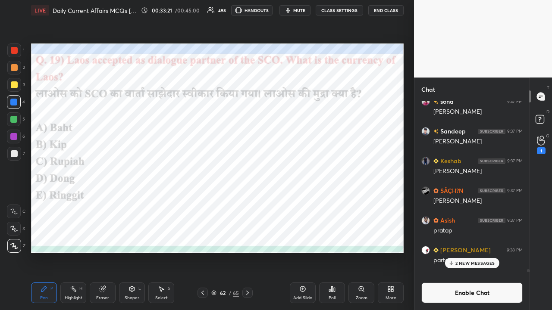
click at [309, 203] on div "Poll" at bounding box center [332, 293] width 26 height 21
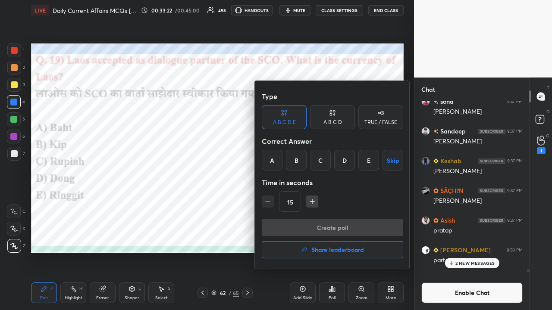
click at [293, 156] on div "B" at bounding box center [296, 160] width 21 height 21
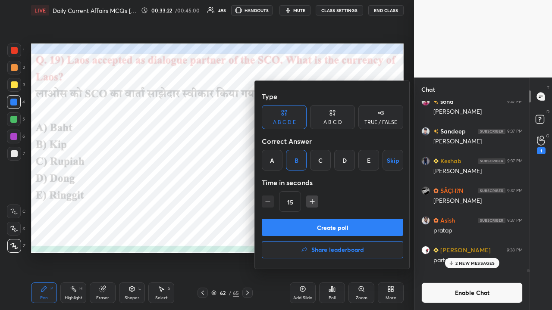
click at [298, 203] on button "Create poll" at bounding box center [332, 227] width 141 height 17
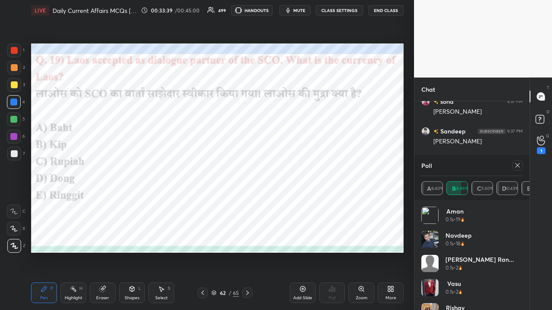
click at [248, 203] on icon at bounding box center [247, 293] width 3 height 4
click at [309, 11] on button "CLASS SETTINGS" at bounding box center [338, 10] width 47 height 10
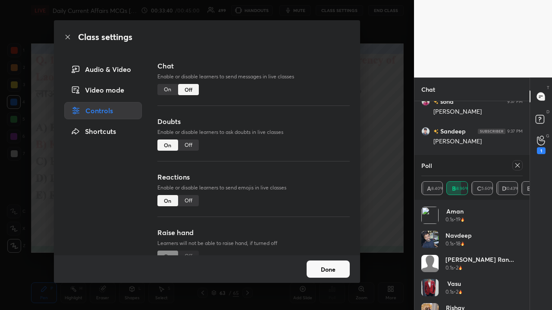
click at [166, 86] on div "On" at bounding box center [167, 89] width 21 height 11
click at [309, 137] on div "Class settings Audio & Video Video mode Controls Shortcuts Chat Enable or disab…" at bounding box center [207, 155] width 414 height 310
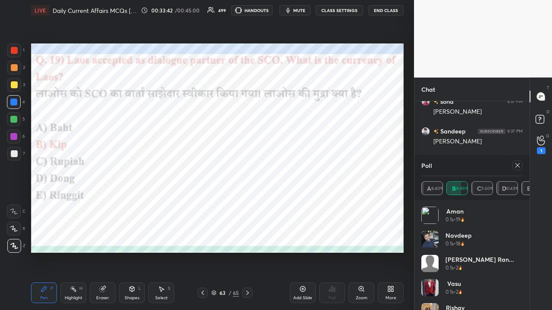
click at [309, 165] on icon at bounding box center [517, 165] width 7 height 7
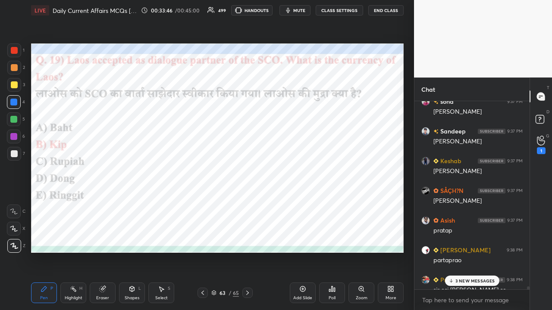
click at [250, 203] on div at bounding box center [247, 293] width 10 height 10
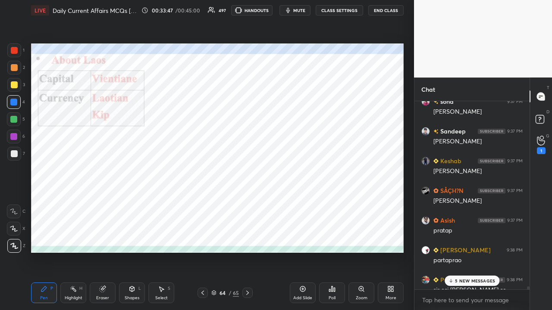
click at [249, 203] on icon at bounding box center [247, 293] width 7 height 7
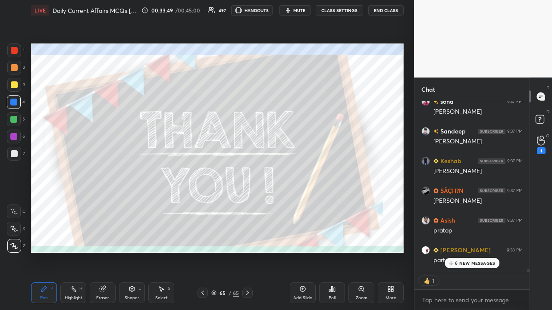
click at [309, 203] on div "6 NEW MESSAGES" at bounding box center [471, 263] width 55 height 10
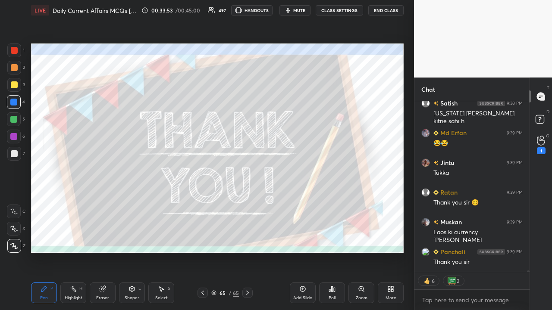
click at [303, 203] on icon at bounding box center [302, 289] width 7 height 7
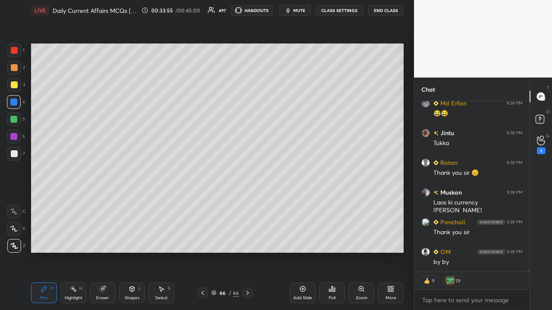
click at [309, 203] on div "Poll" at bounding box center [332, 293] width 26 height 21
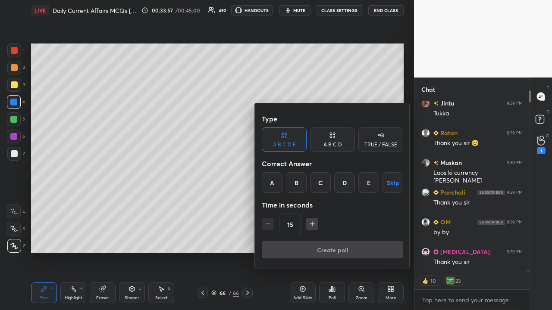
click at [185, 191] on div at bounding box center [276, 155] width 552 height 310
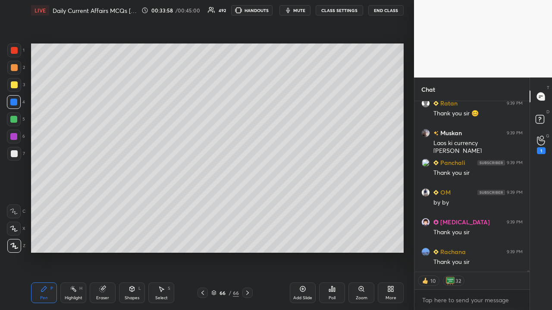
click at [309, 203] on icon at bounding box center [331, 289] width 7 height 7
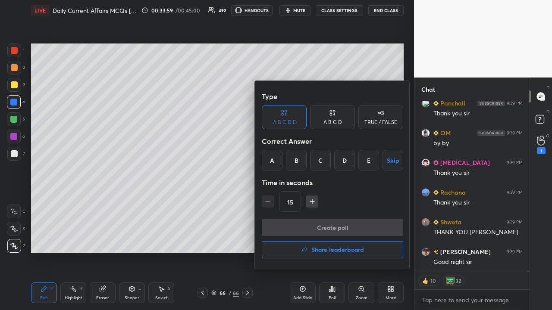
click at [309, 203] on h4 "Share leaderboard" at bounding box center [337, 250] width 53 height 6
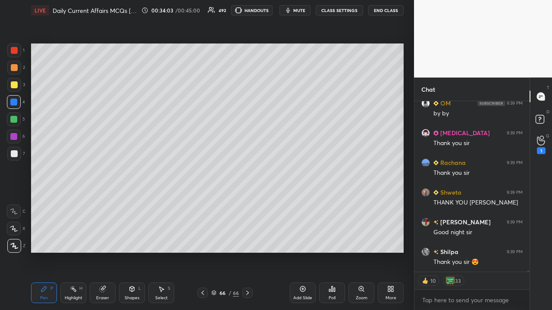
click at [309, 203] on icon at bounding box center [331, 289] width 7 height 7
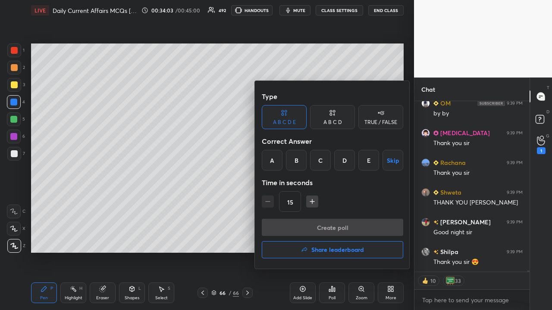
click at [309, 203] on h4 "Share leaderboard" at bounding box center [337, 250] width 53 height 6
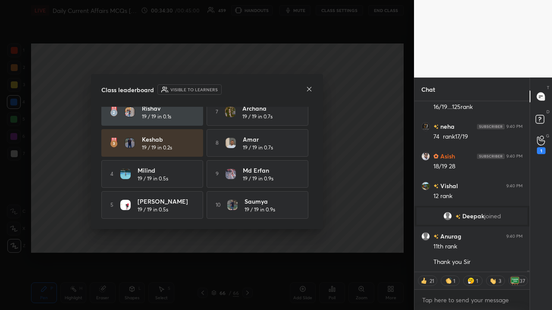
click at [308, 89] on icon at bounding box center [309, 89] width 7 height 7
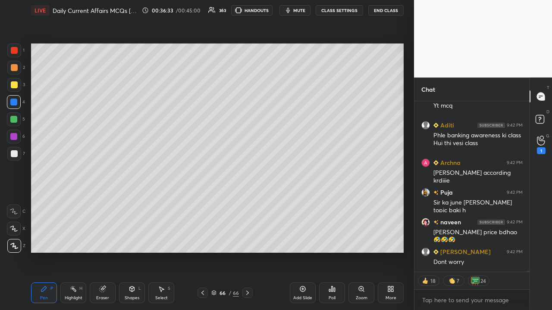
click at [309, 9] on button "End Class" at bounding box center [385, 10] width 35 height 10
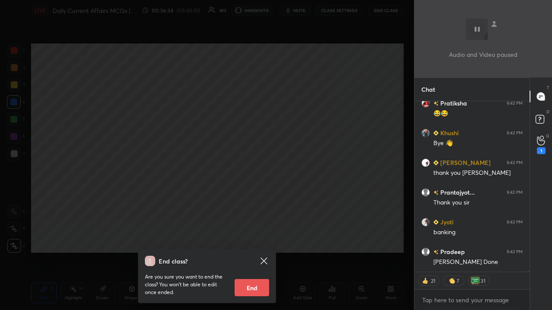
click at [262, 203] on button "End" at bounding box center [251, 287] width 34 height 17
type textarea "x"
